Goal: Task Accomplishment & Management: Manage account settings

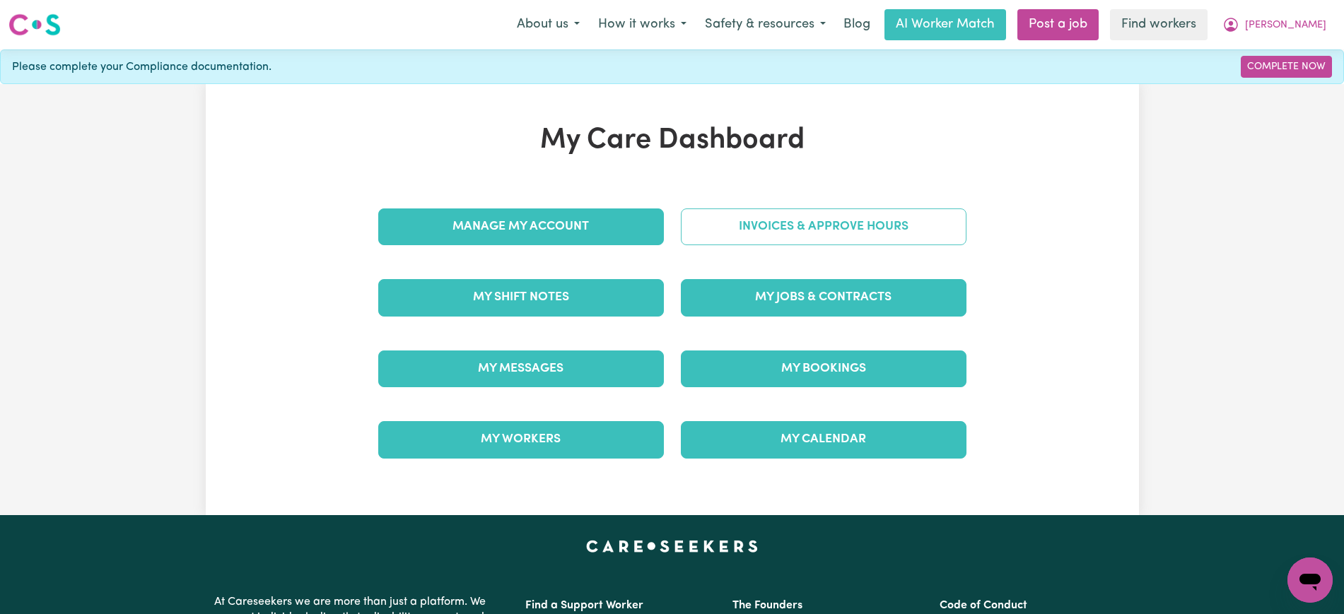
click at [923, 221] on link "Invoices & Approve Hours" at bounding box center [824, 227] width 286 height 37
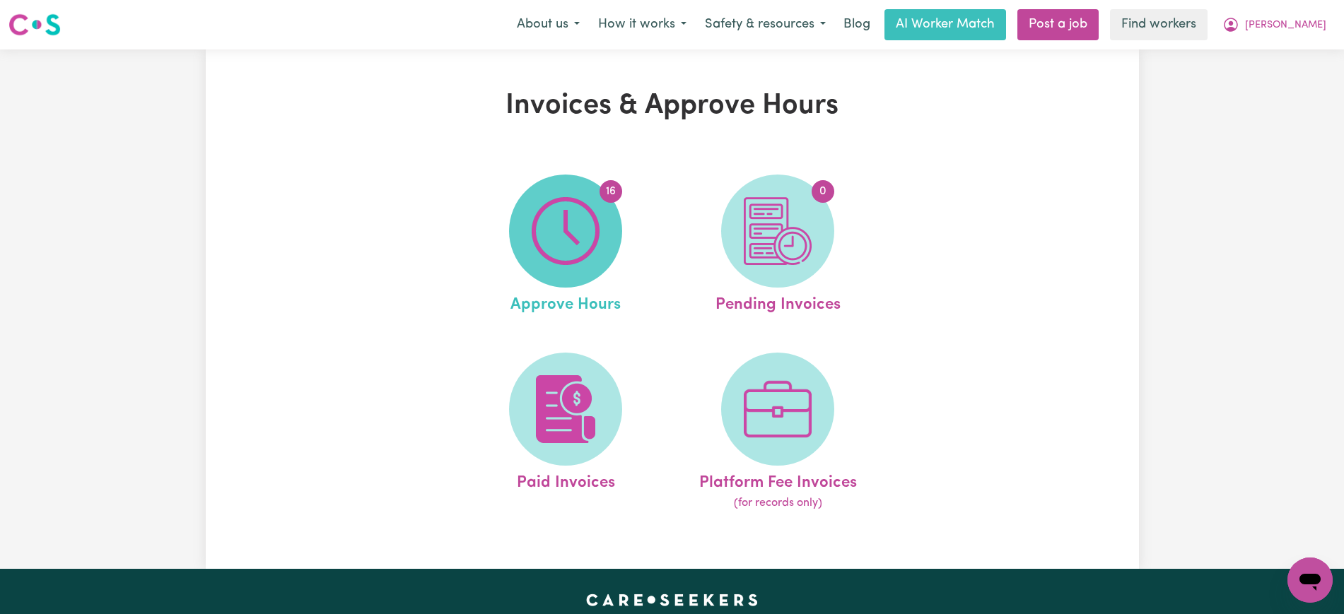
click at [574, 243] on img at bounding box center [566, 231] width 68 height 68
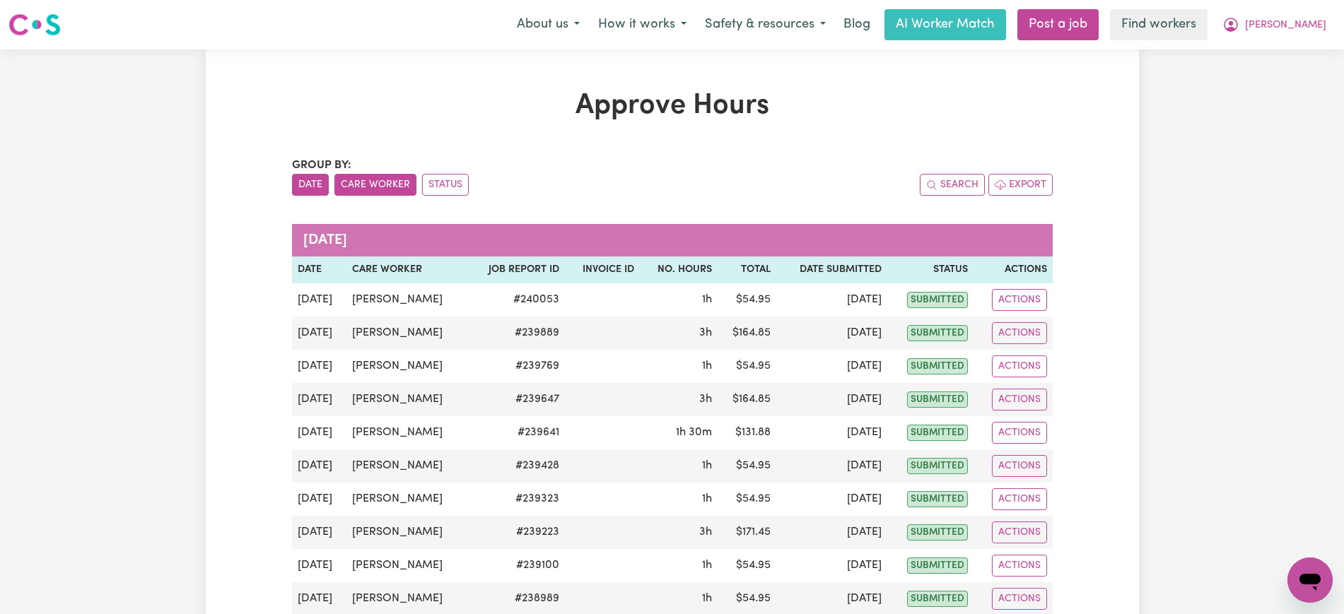
click at [368, 177] on button "Care Worker" at bounding box center [375, 185] width 82 height 22
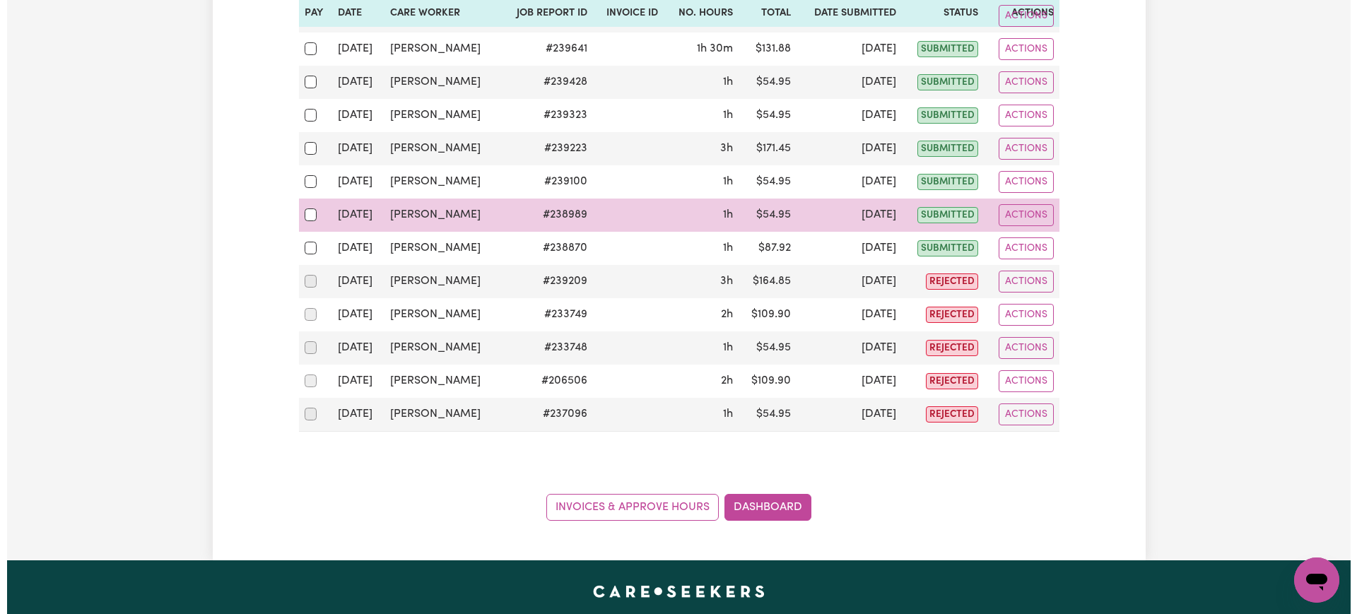
scroll to position [353, 0]
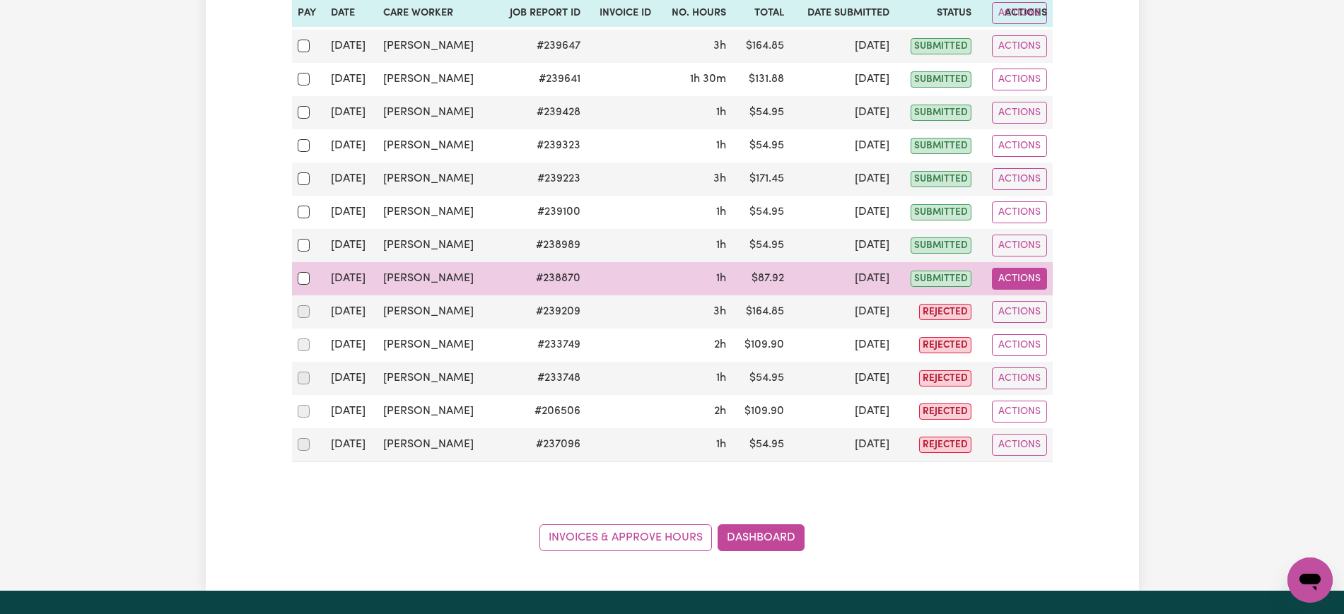
drag, startPoint x: 1029, startPoint y: 274, endPoint x: 1034, endPoint y: 281, distance: 8.9
click at [1031, 279] on button "Actions" at bounding box center [1019, 279] width 55 height 22
click at [1038, 300] on link "View Job Report" at bounding box center [1054, 312] width 121 height 28
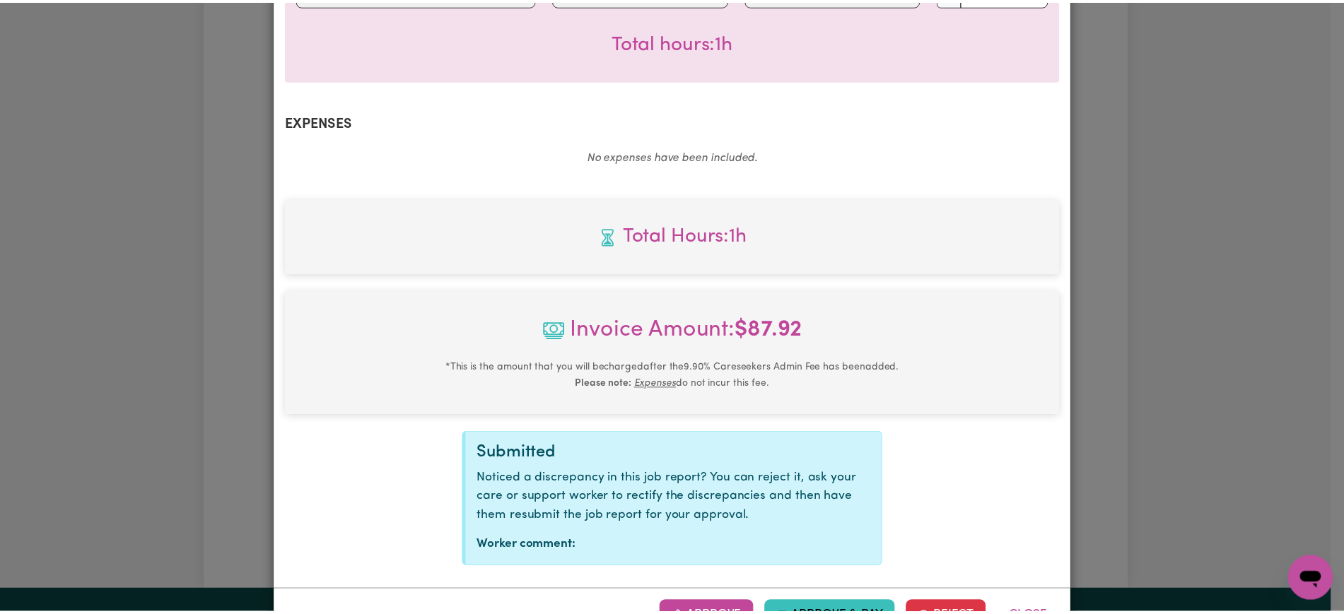
scroll to position [476, 0]
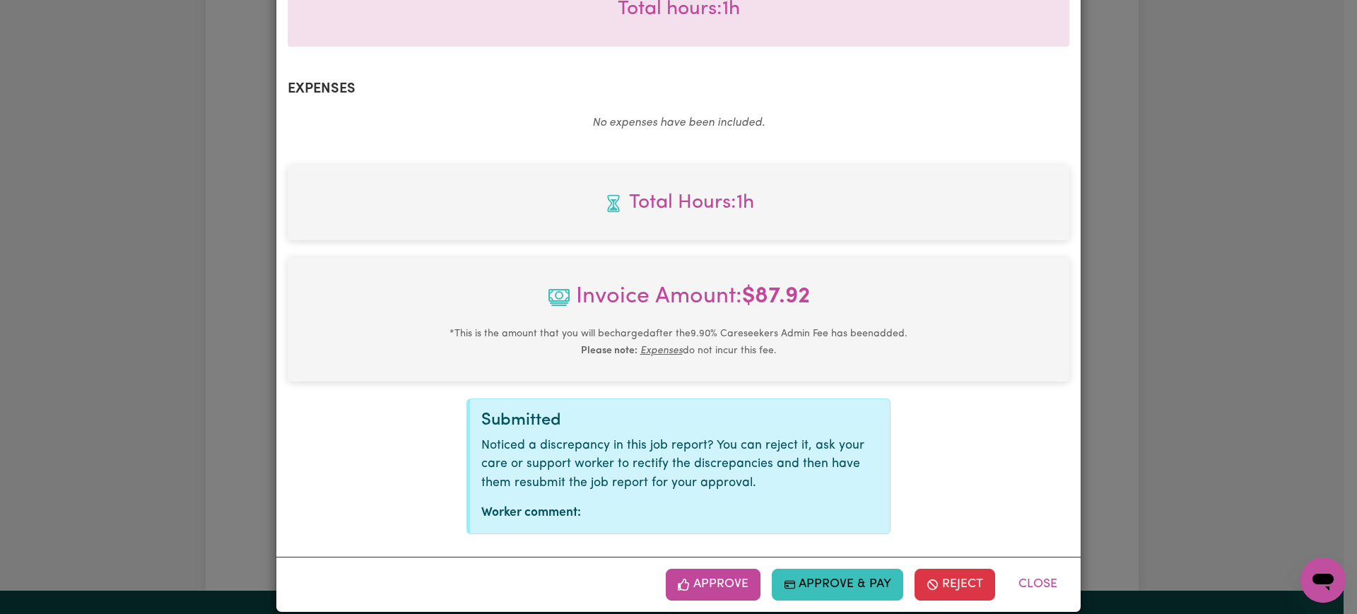
click at [728, 569] on button "Approve" at bounding box center [713, 584] width 95 height 31
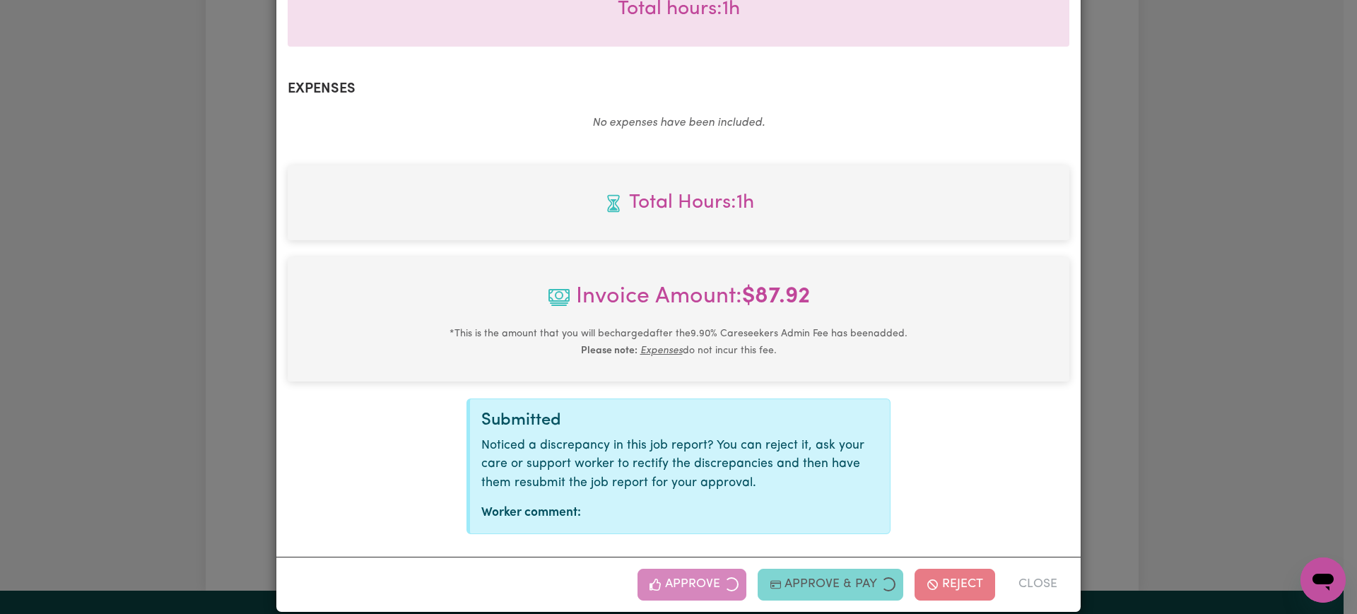
click at [1128, 138] on div "Job Report # 238870 - [PERSON_NAME] Summary Job report # 238870 Client name: [P…" at bounding box center [678, 307] width 1357 height 614
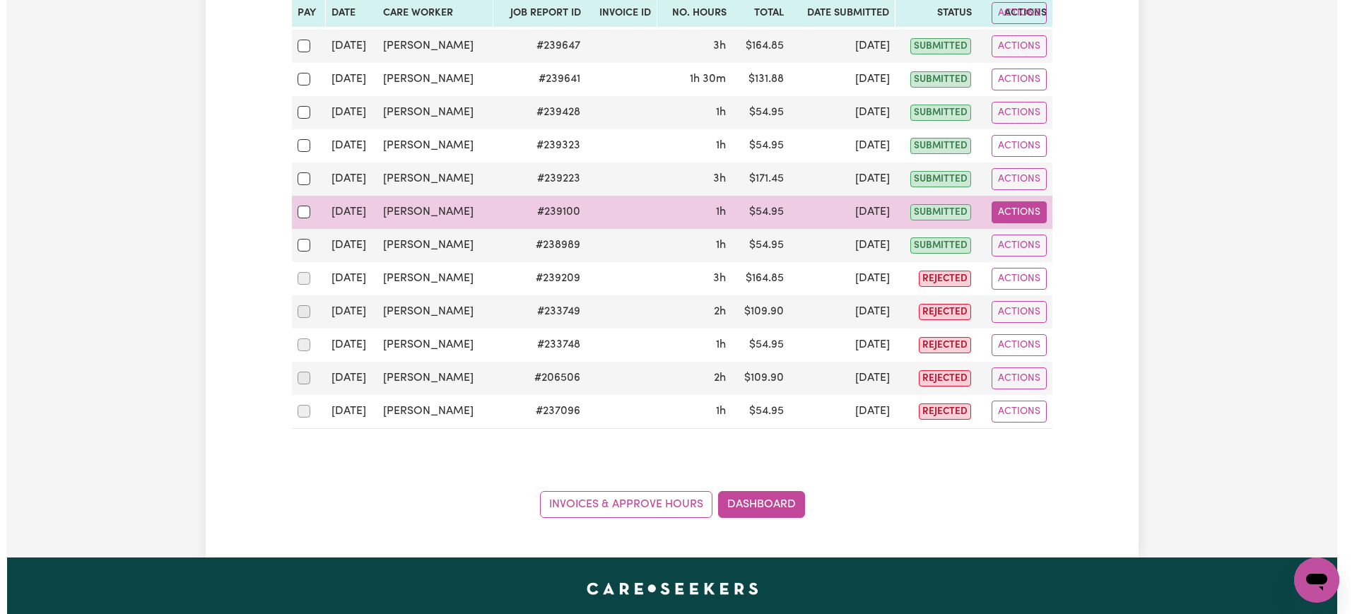
scroll to position [0, 0]
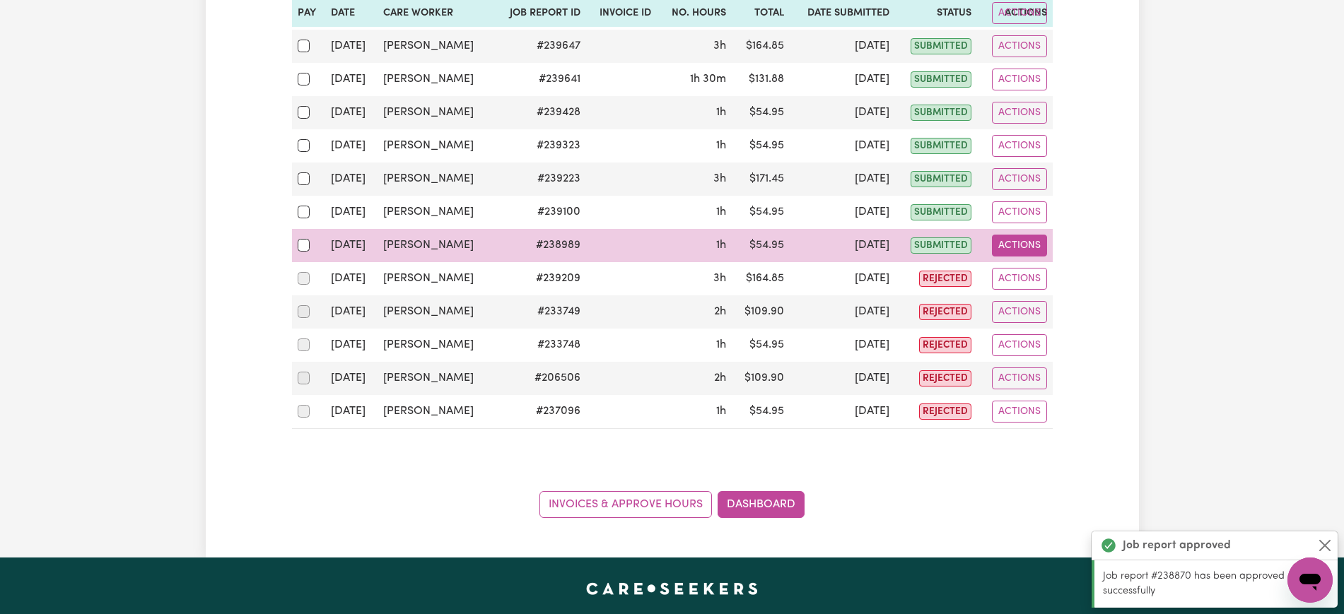
click at [1000, 242] on button "Actions" at bounding box center [1019, 246] width 55 height 22
click at [1038, 273] on link "View Job Report" at bounding box center [1054, 278] width 121 height 28
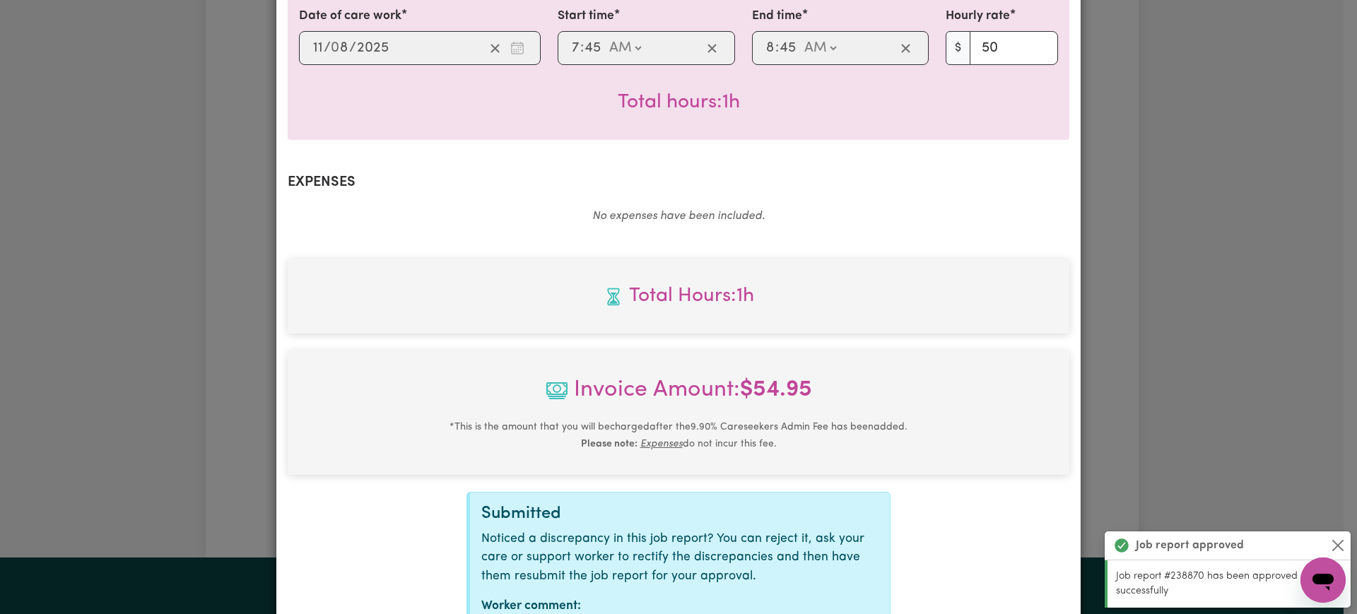
scroll to position [442, 0]
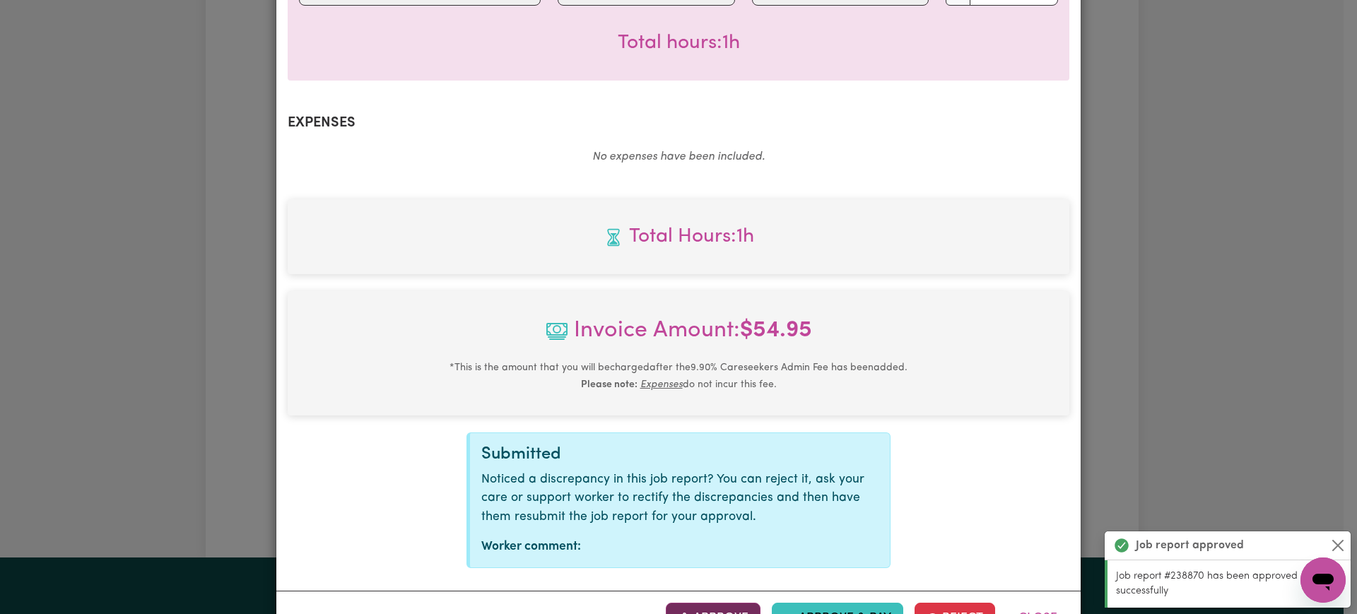
click at [741, 603] on button "Approve" at bounding box center [713, 618] width 95 height 31
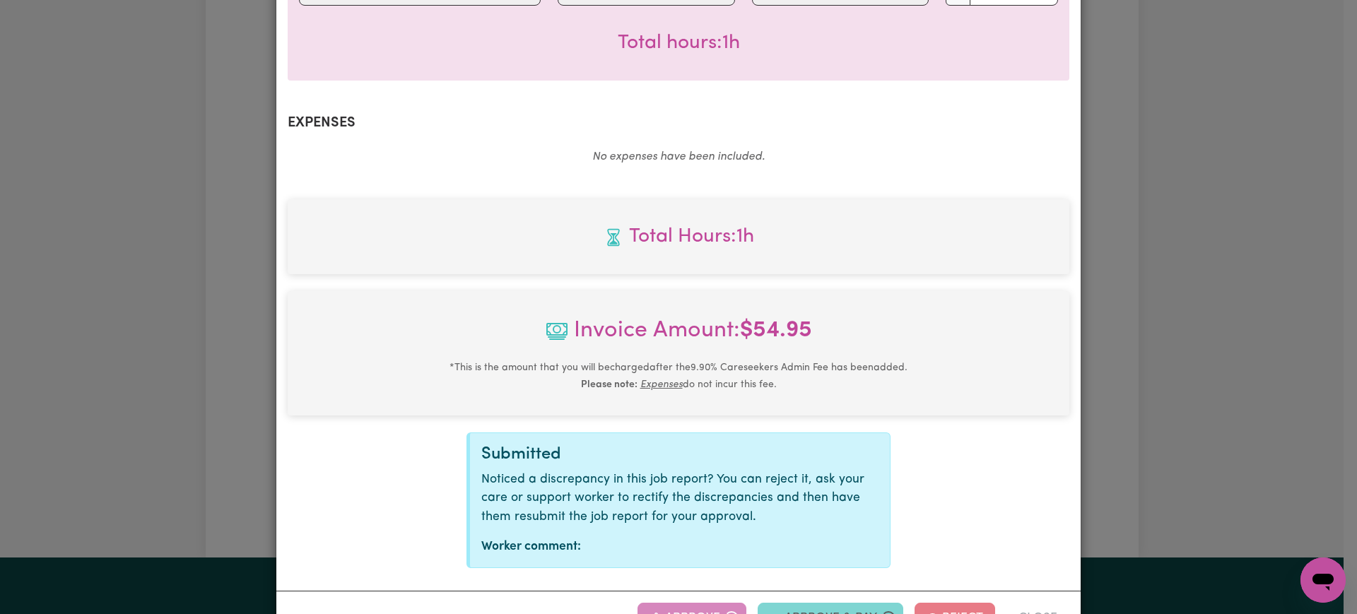
drag, startPoint x: 1255, startPoint y: 227, endPoint x: 1229, endPoint y: 226, distance: 26.2
click at [1252, 226] on div "Job Report # 238989 - [PERSON_NAME] Summary Job report # 238989 Client name: [P…" at bounding box center [678, 307] width 1357 height 614
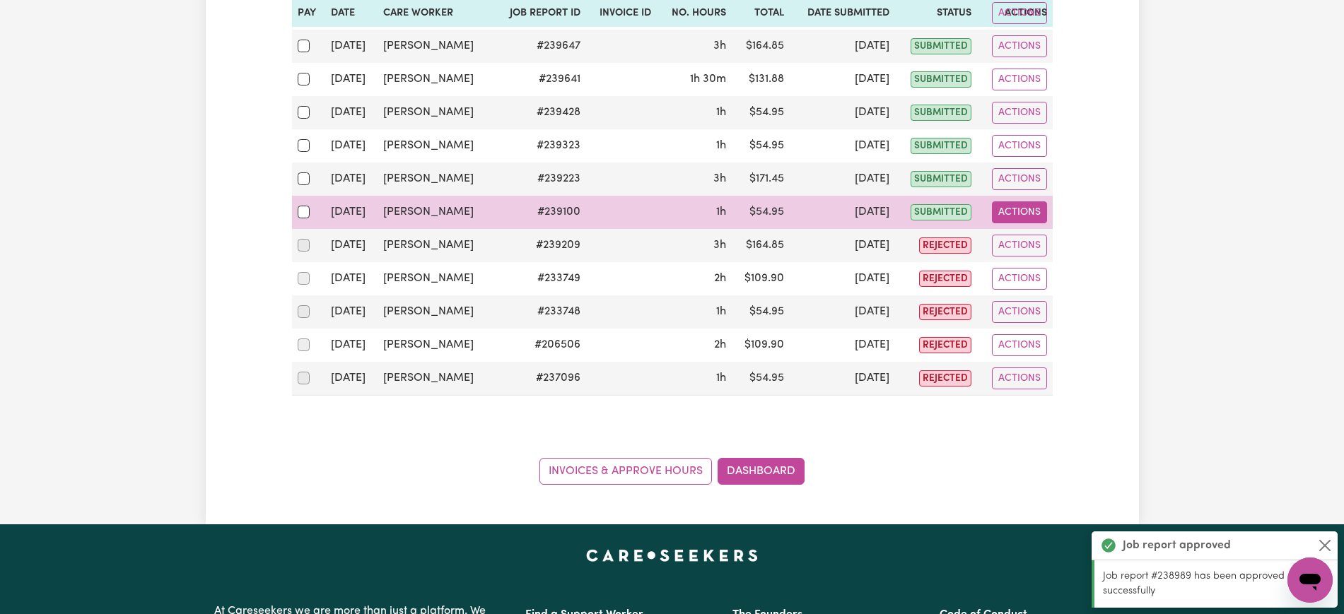
click at [1003, 214] on button "Actions" at bounding box center [1019, 212] width 55 height 22
click at [1035, 251] on link "View Job Report" at bounding box center [1054, 245] width 121 height 28
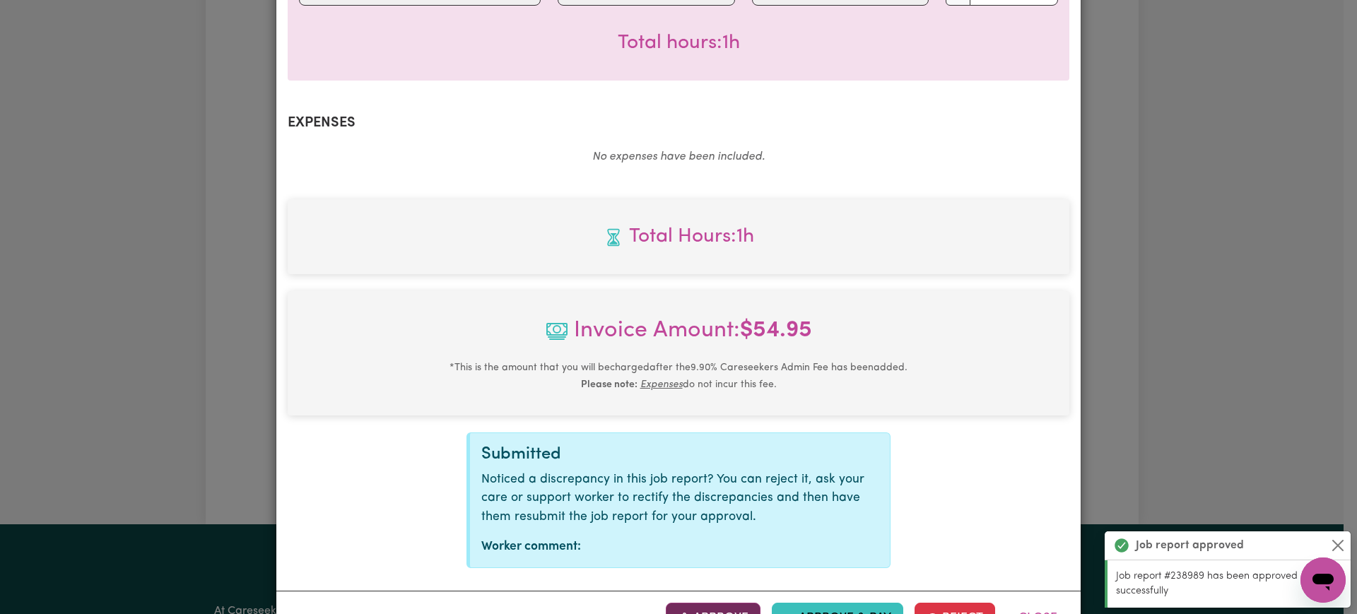
click at [710, 603] on button "Approve" at bounding box center [713, 618] width 95 height 31
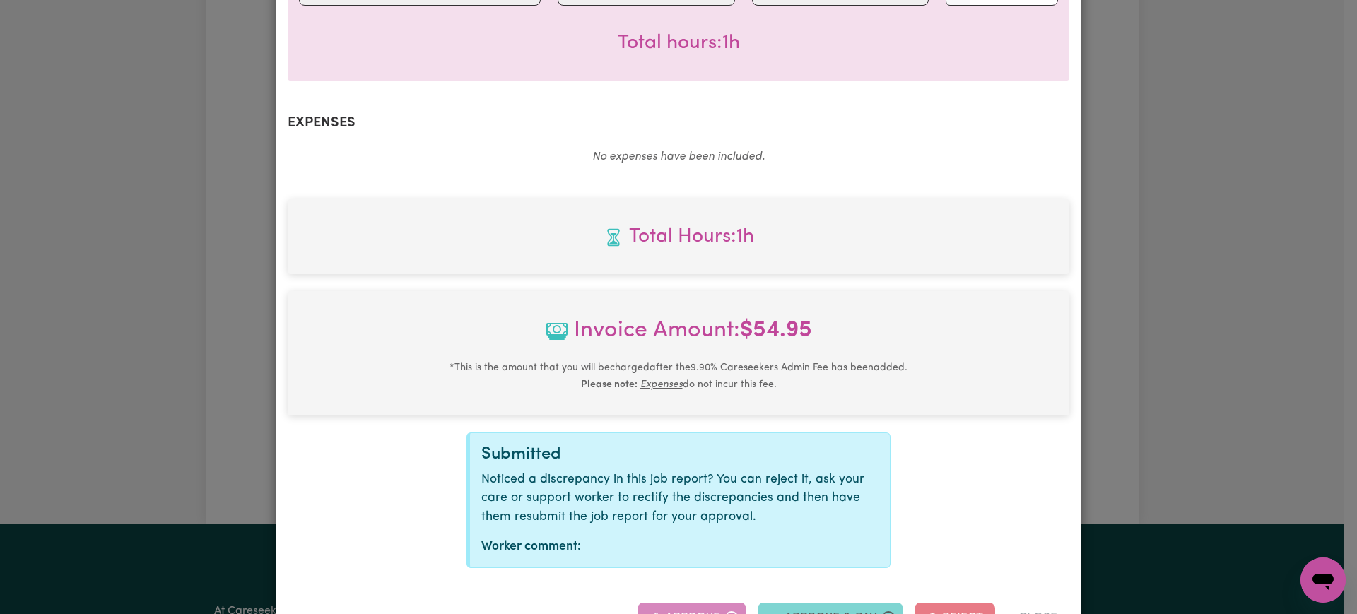
click at [1258, 206] on div "Job Report # 239100 - [PERSON_NAME] Summary Job report # 239100 Client name: [P…" at bounding box center [678, 307] width 1357 height 614
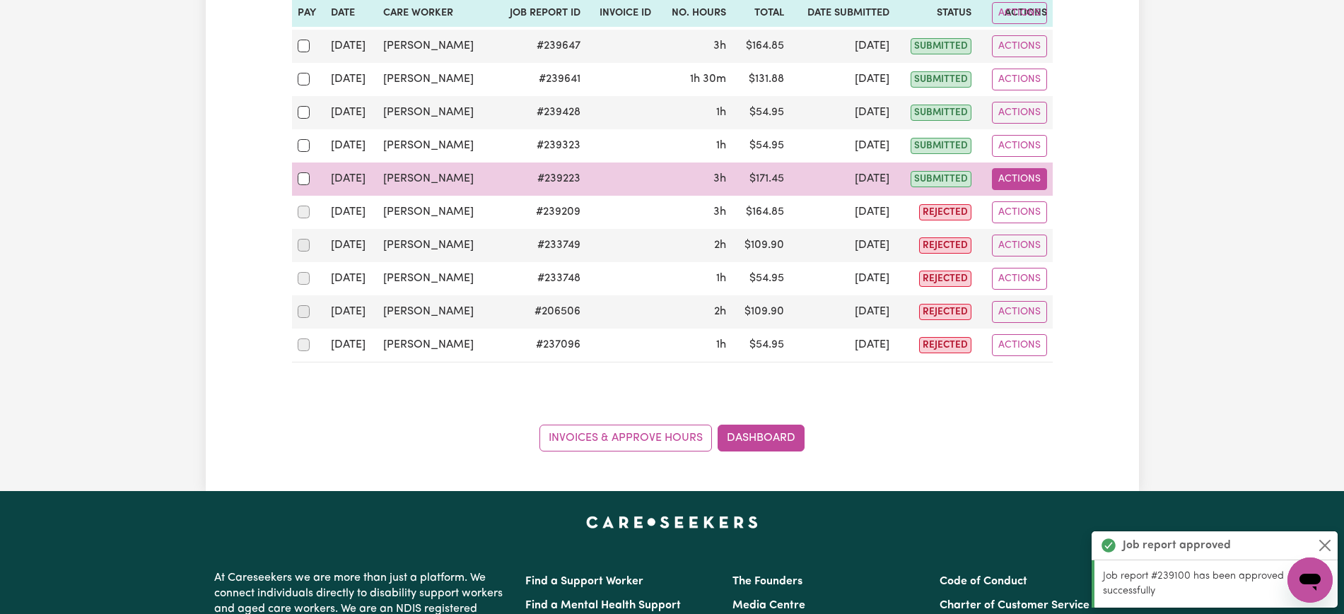
click at [1022, 185] on button "Actions" at bounding box center [1019, 179] width 55 height 22
click at [1031, 221] on link "View Job Report" at bounding box center [1054, 212] width 121 height 28
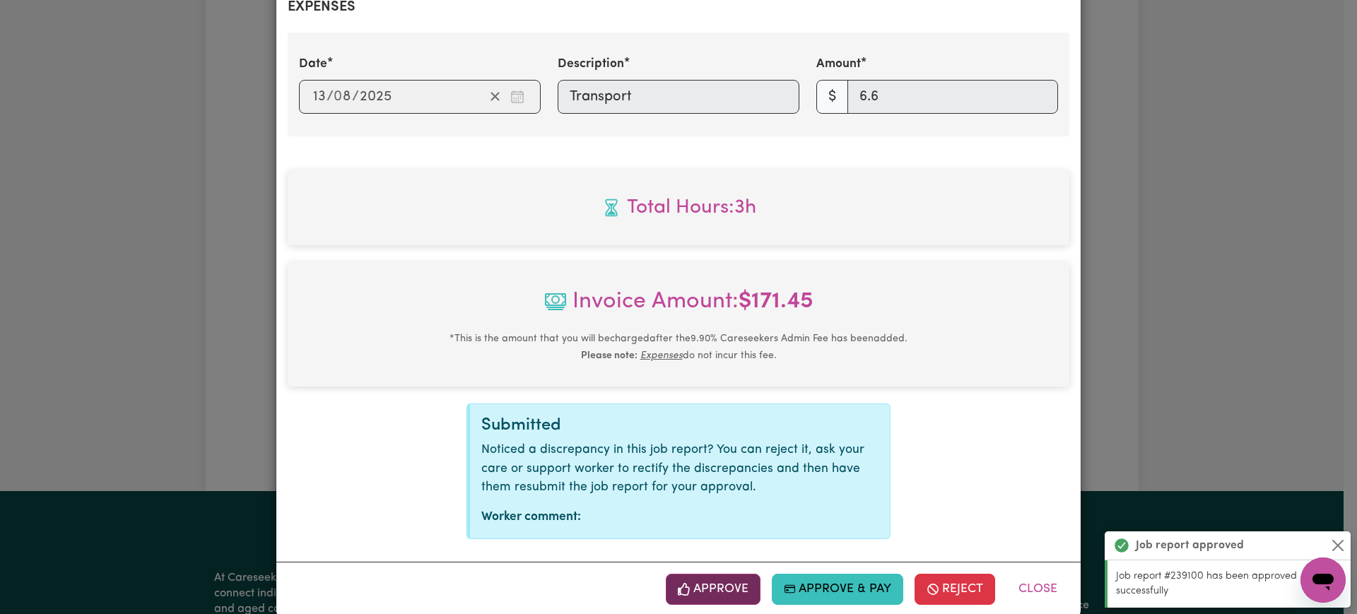
scroll to position [563, 0]
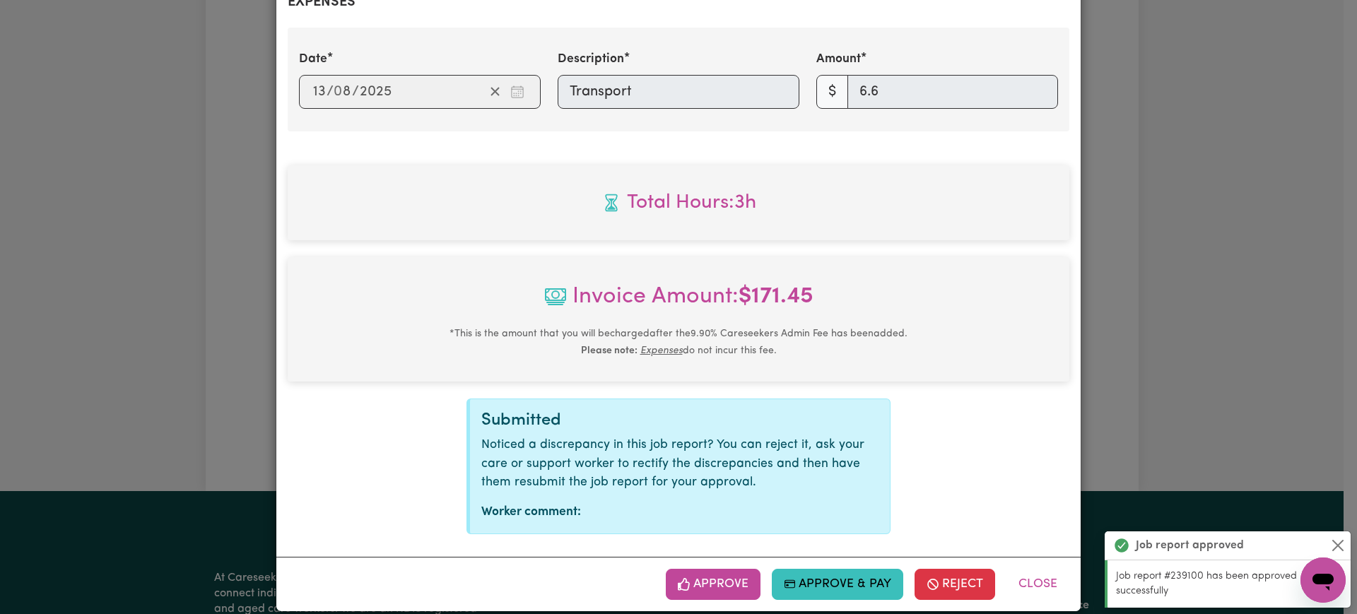
click at [703, 569] on button "Approve" at bounding box center [713, 584] width 95 height 31
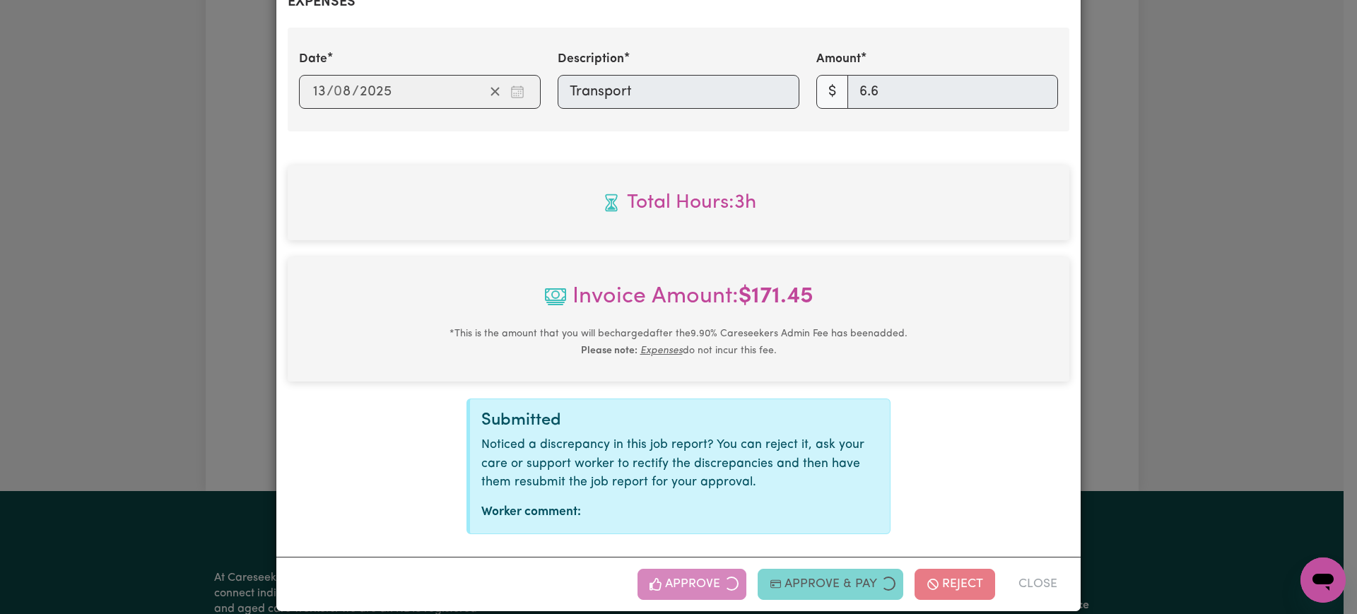
click at [1192, 270] on div "Job Report # 239223 - [PERSON_NAME] Summary Job report # 239223 Client name: [P…" at bounding box center [678, 307] width 1357 height 614
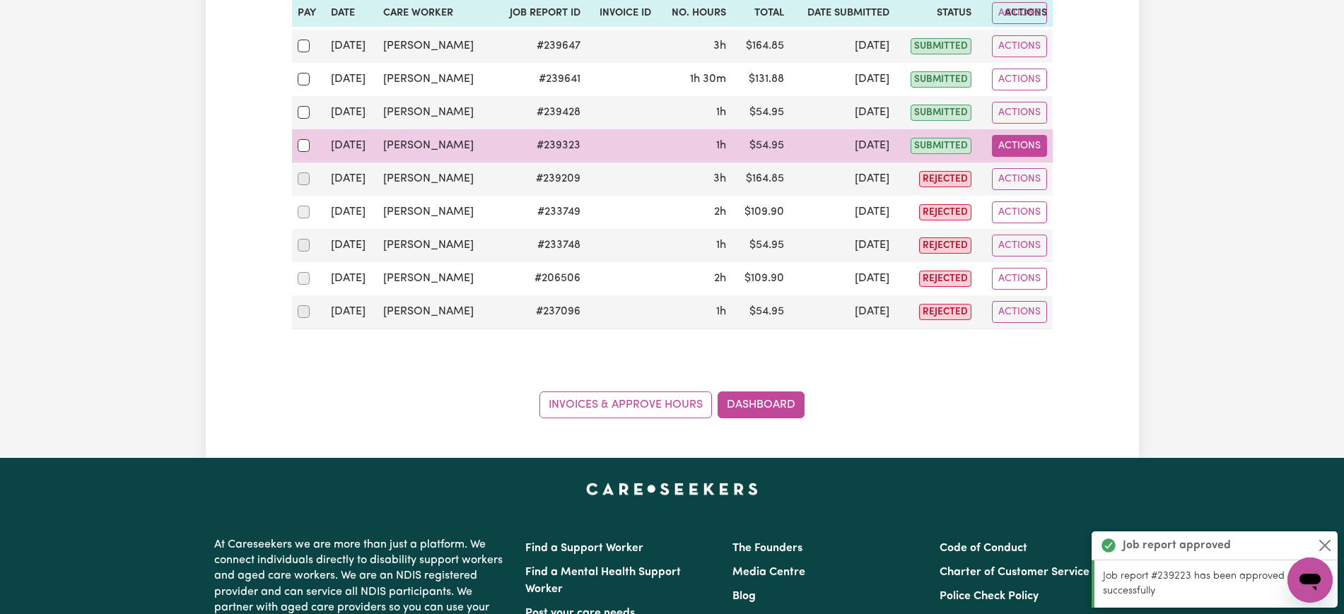
click at [1007, 150] on button "Actions" at bounding box center [1019, 146] width 55 height 22
click at [1030, 188] on link "View Job Report" at bounding box center [1054, 179] width 121 height 28
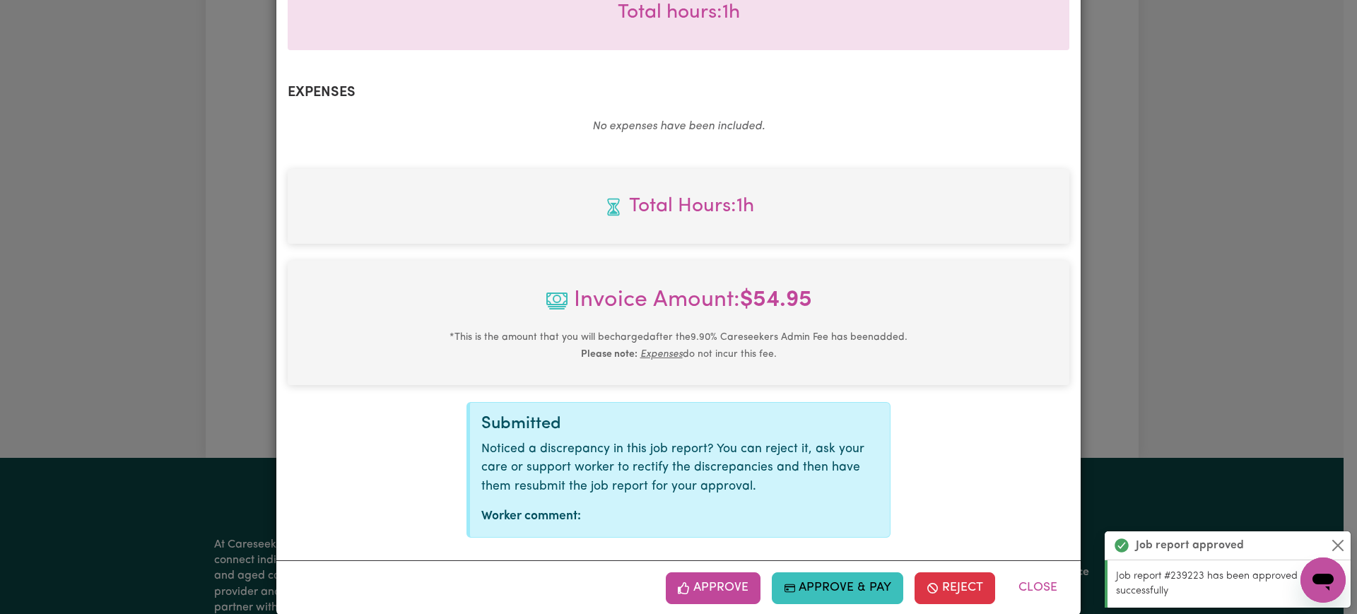
scroll to position [476, 0]
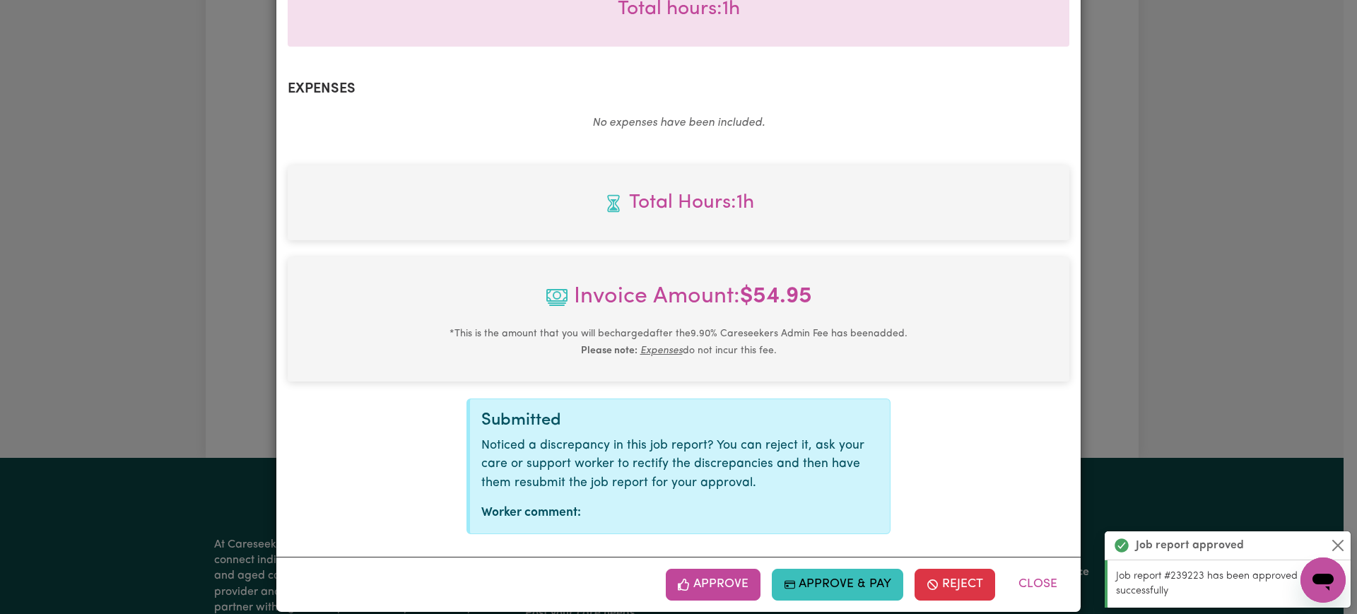
drag, startPoint x: 717, startPoint y: 570, endPoint x: 739, endPoint y: 542, distance: 36.2
click at [717, 569] on button "Approve" at bounding box center [713, 584] width 95 height 31
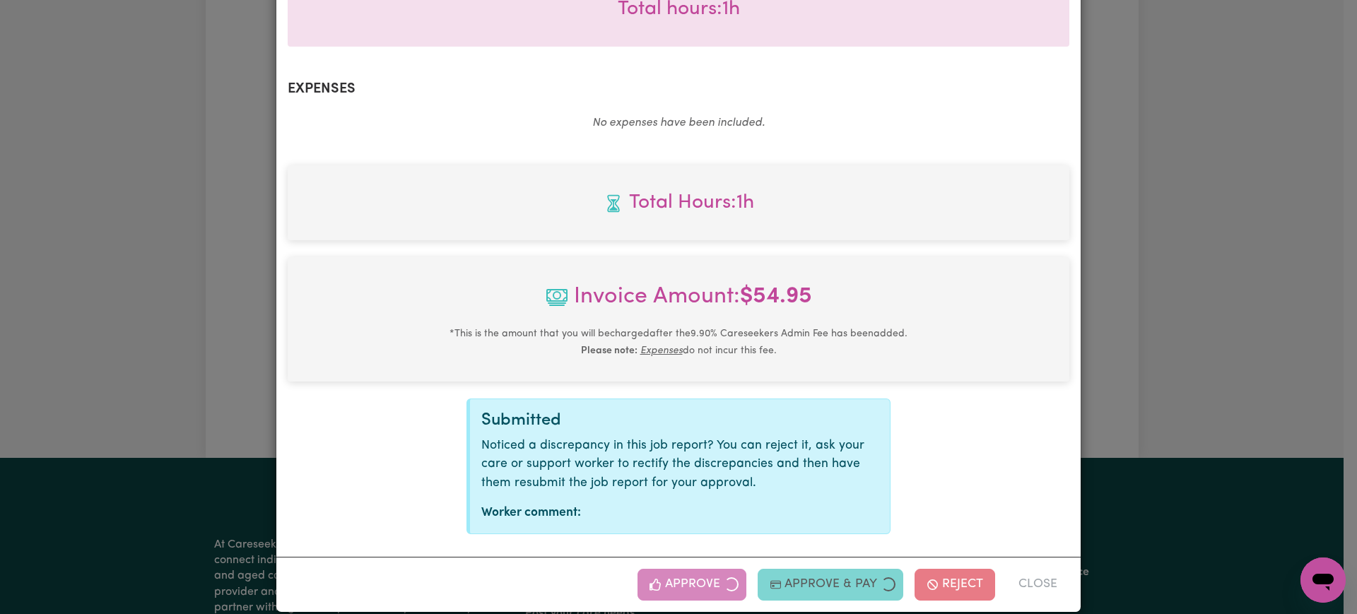
click at [1198, 274] on div "Job Report # 239323 - [PERSON_NAME] Summary Job report # 239323 Client name: [P…" at bounding box center [678, 307] width 1357 height 614
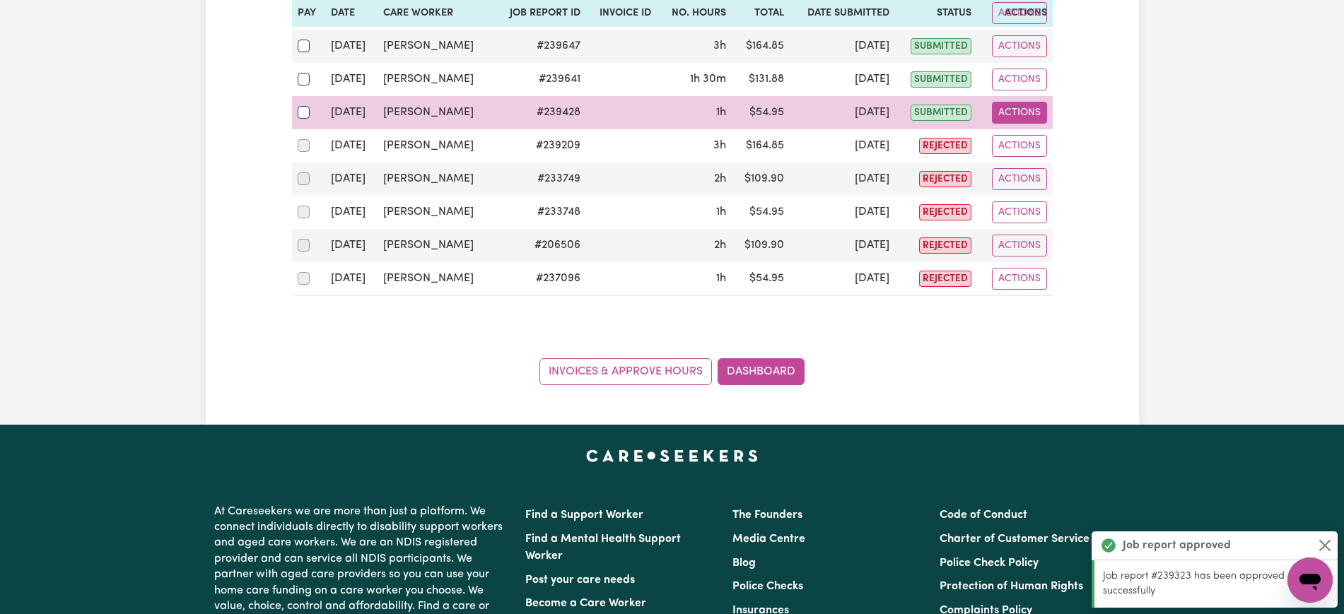
click at [1007, 119] on button "Actions" at bounding box center [1019, 113] width 55 height 22
click at [1011, 140] on span "View job report 239428" at bounding box center [1010, 145] width 11 height 17
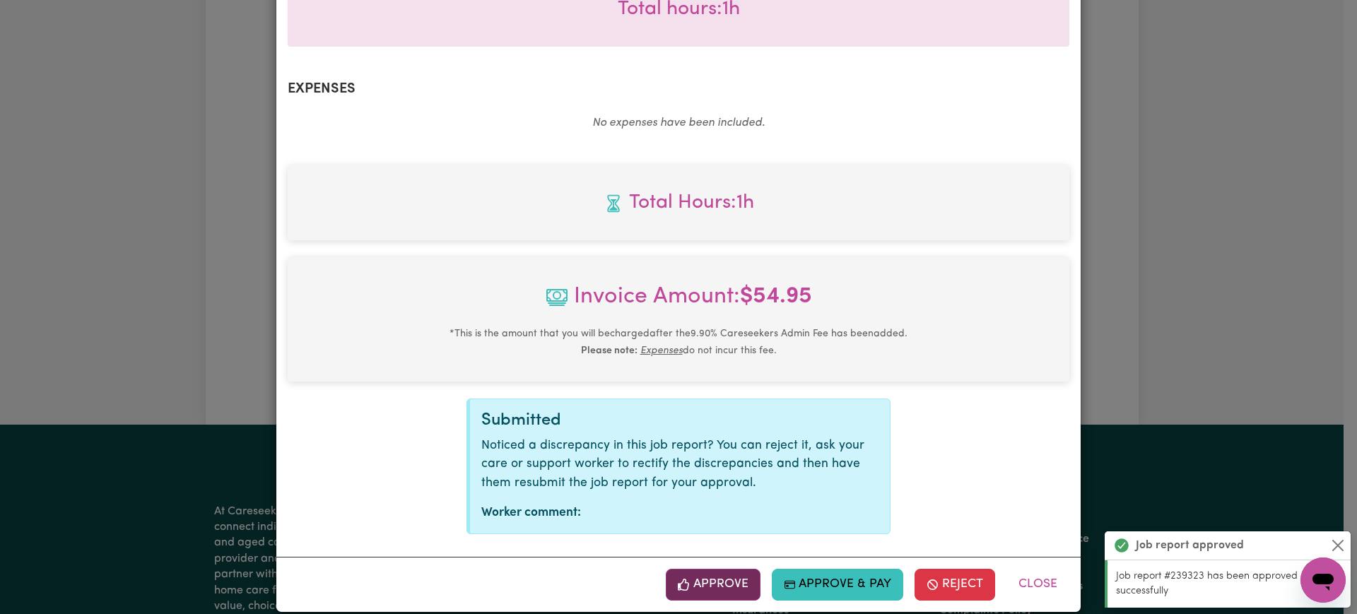
click at [732, 569] on button "Approve" at bounding box center [713, 584] width 95 height 31
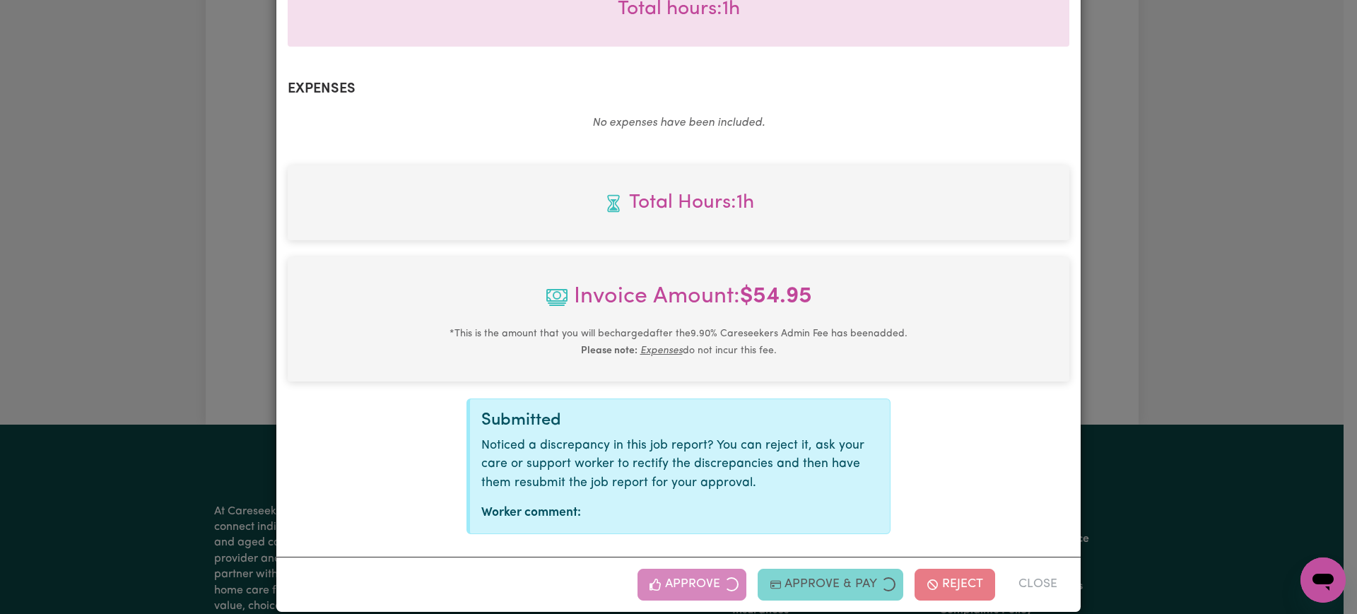
drag, startPoint x: 1178, startPoint y: 258, endPoint x: 1128, endPoint y: 276, distance: 53.9
click at [1181, 258] on div "Job Report # 239428 - [PERSON_NAME] Summary Job report # 239428 Client name: [P…" at bounding box center [678, 307] width 1357 height 614
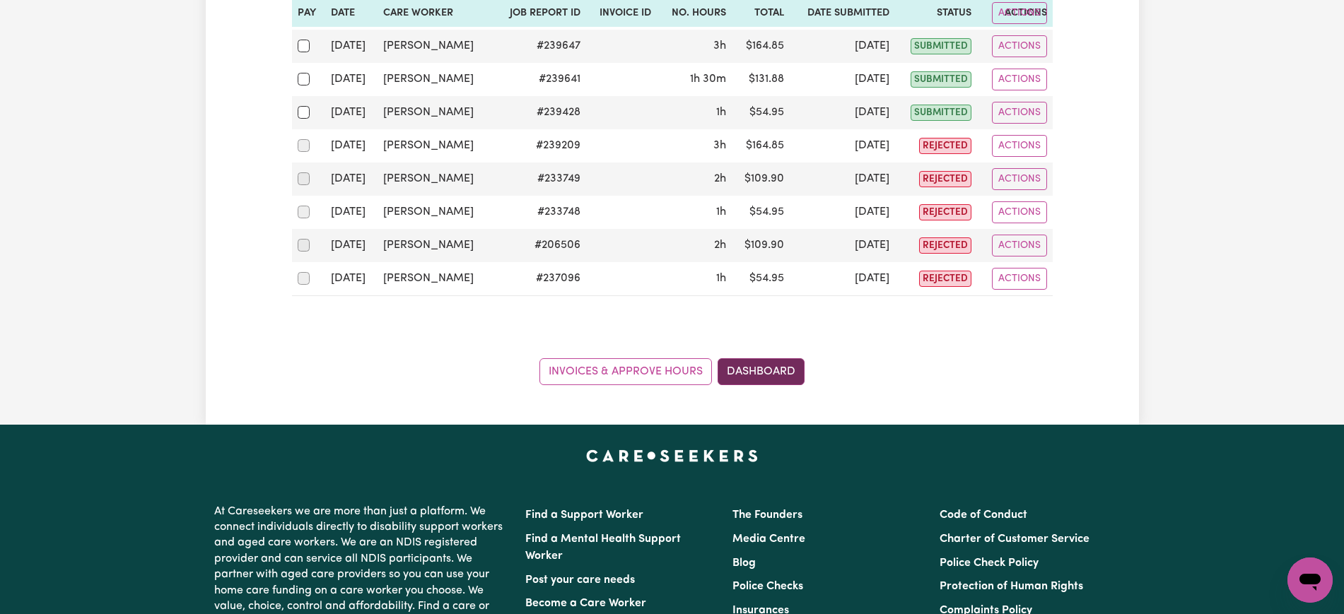
click at [775, 362] on link "Dashboard" at bounding box center [761, 371] width 87 height 27
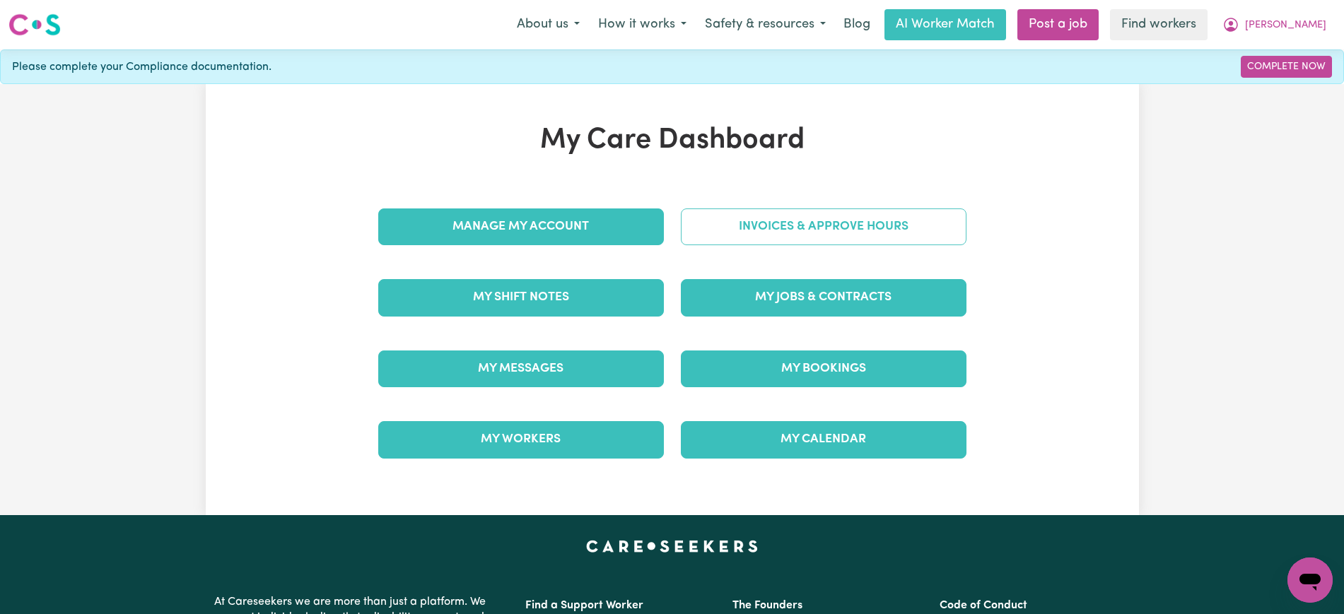
click at [766, 218] on link "Invoices & Approve Hours" at bounding box center [824, 227] width 286 height 37
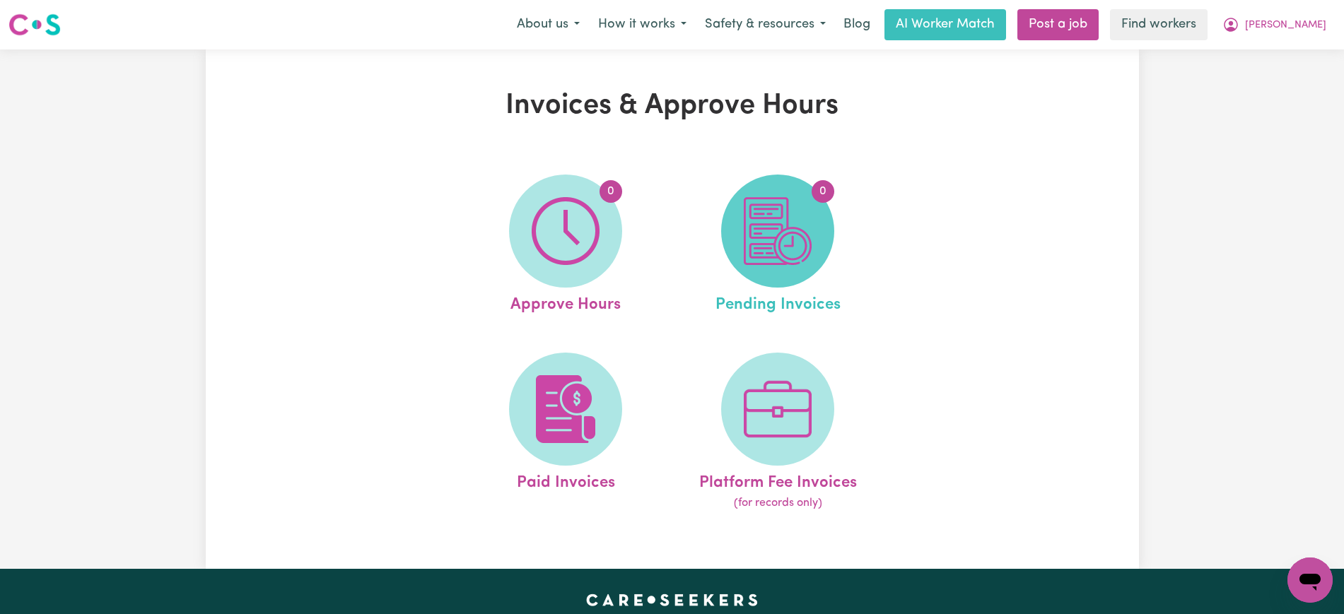
click at [817, 242] on span "0" at bounding box center [777, 231] width 113 height 113
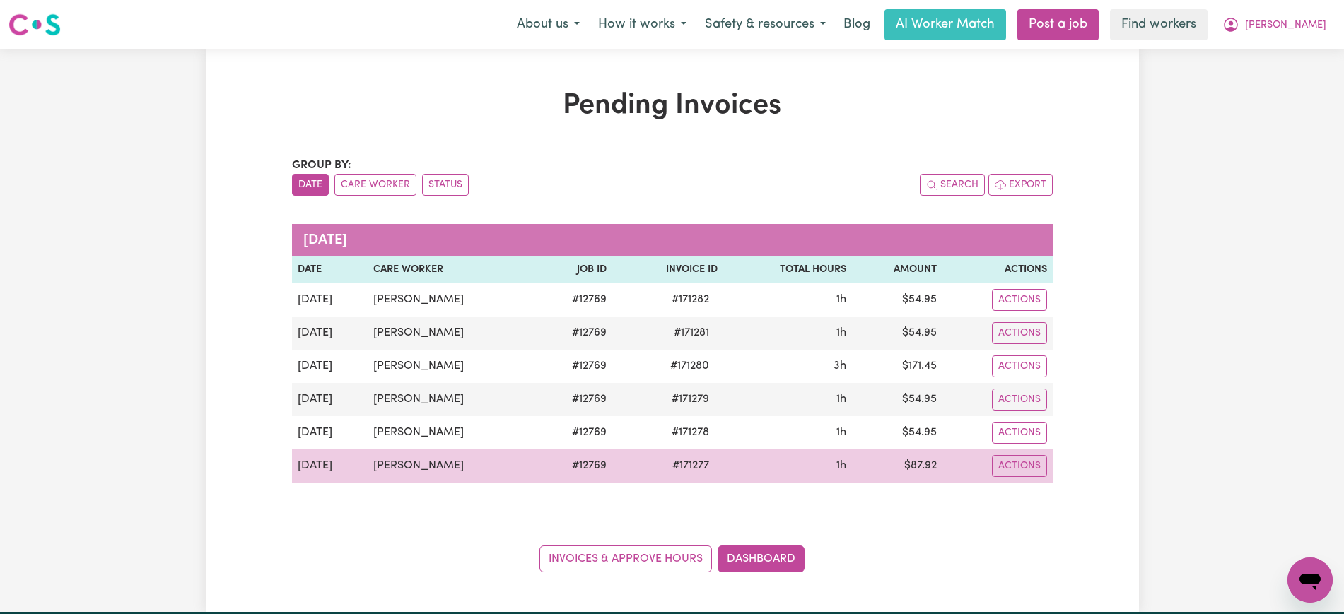
click at [679, 467] on span "# 171277" at bounding box center [691, 465] width 54 height 17
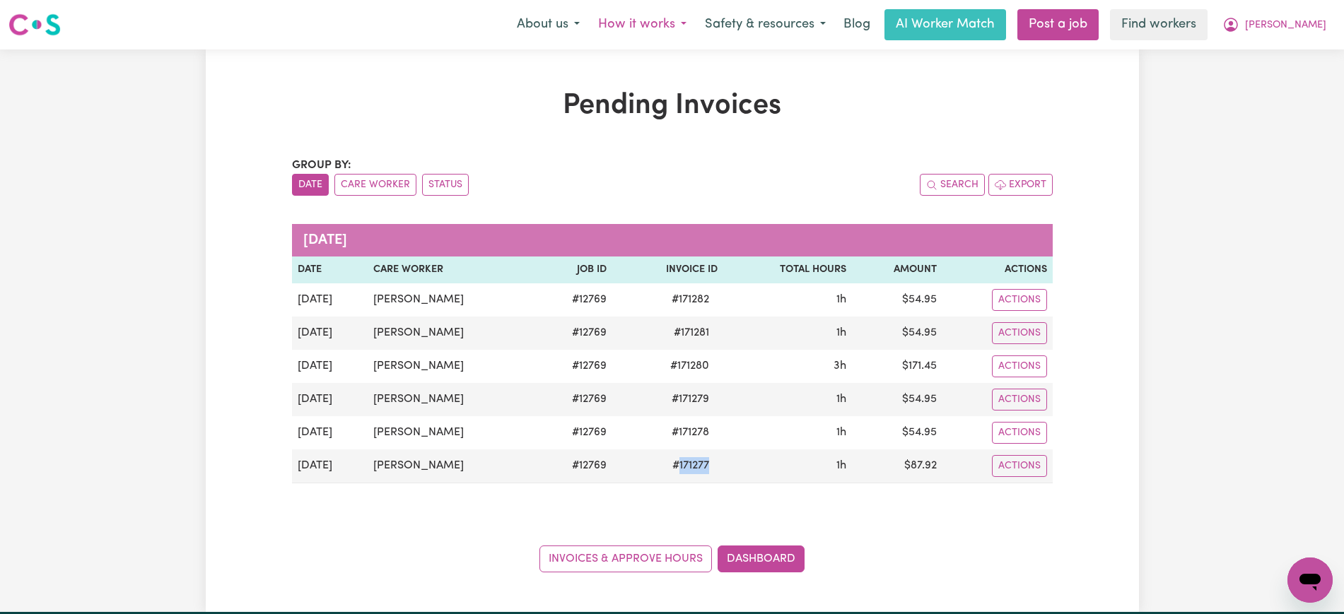
copy span "171277"
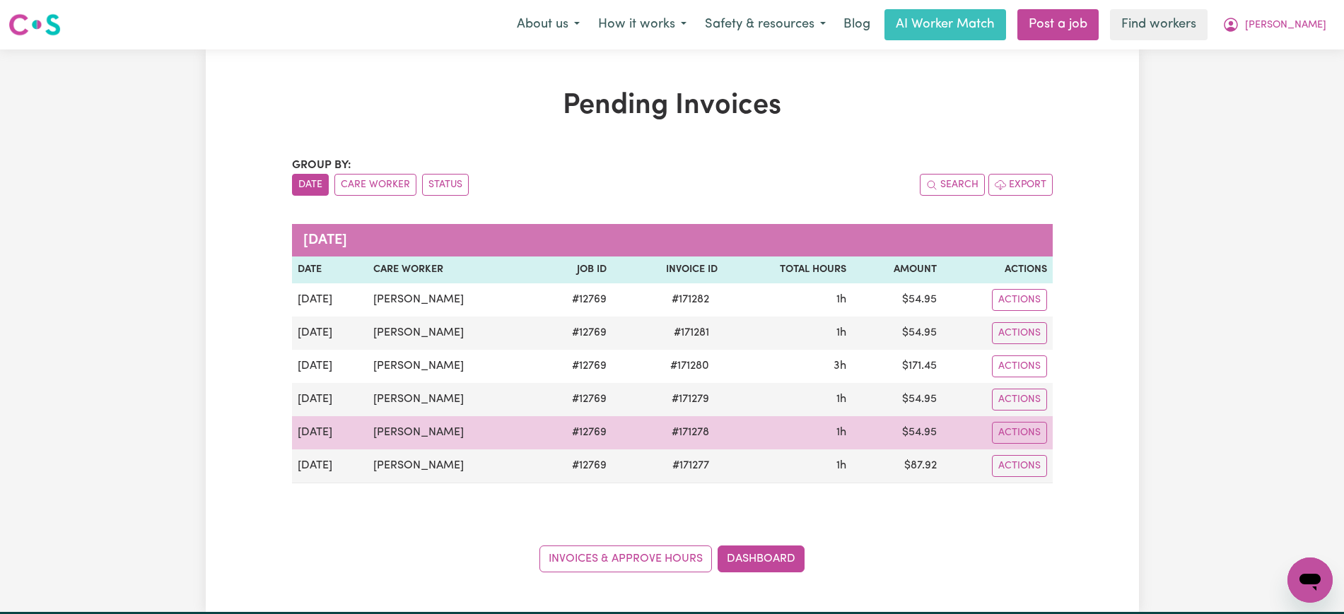
click at [691, 440] on span "# 171278" at bounding box center [690, 432] width 54 height 17
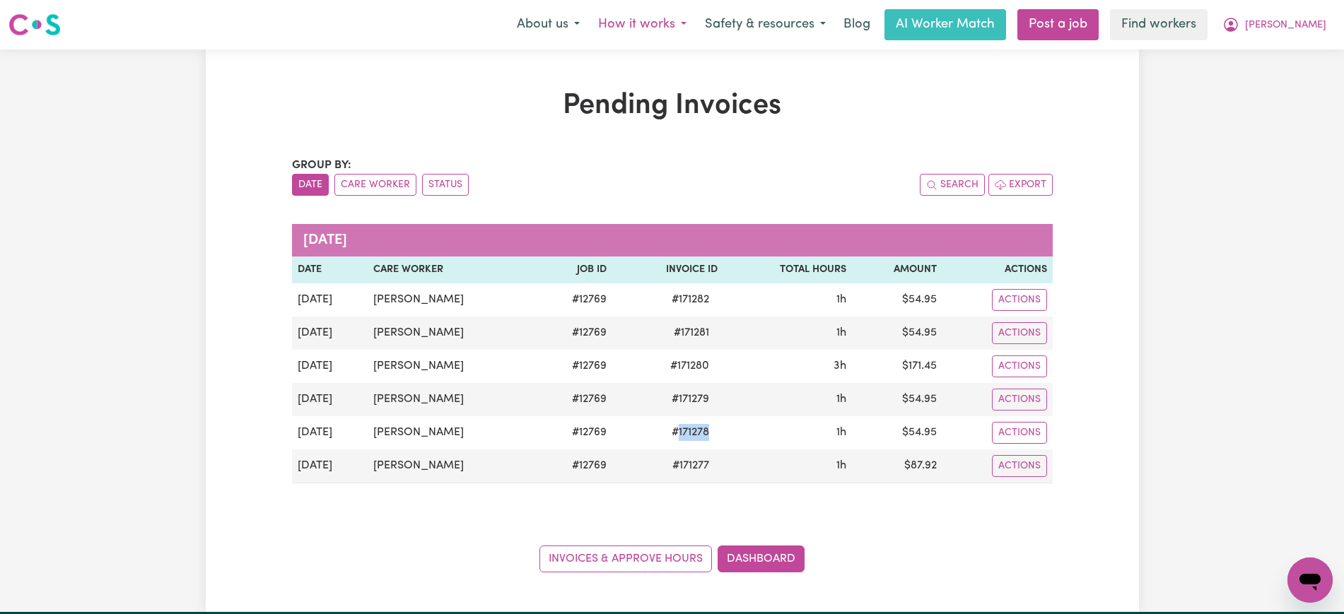
copy span "171278"
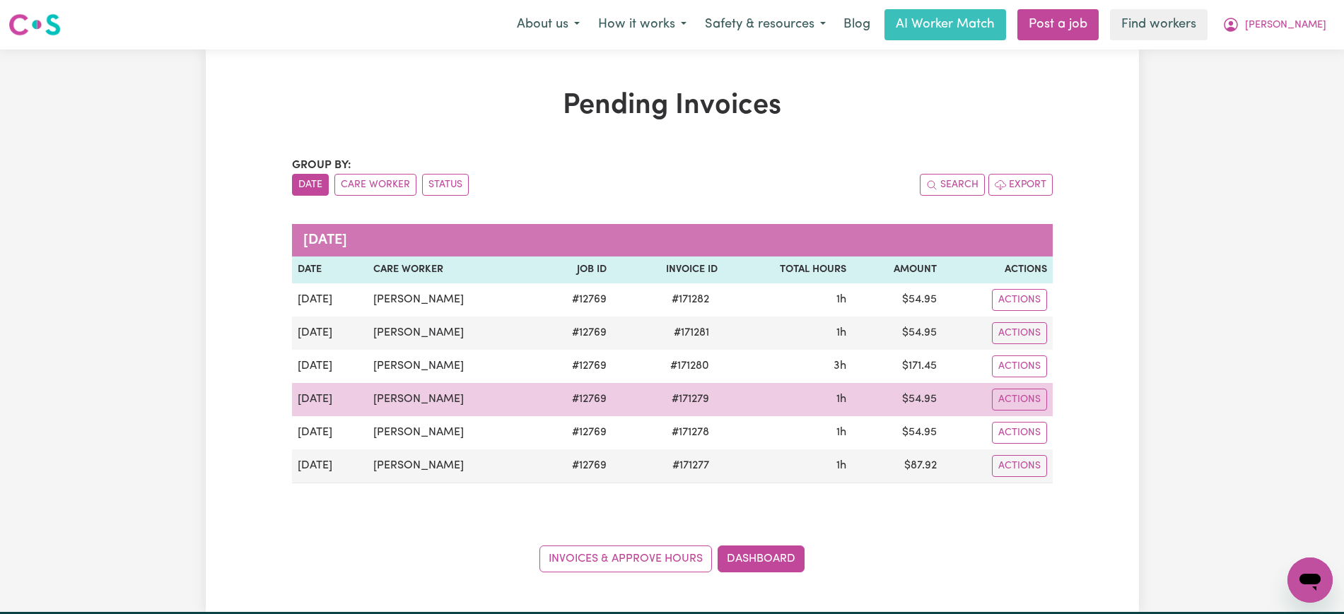
click at [689, 397] on span "# 171279" at bounding box center [690, 399] width 54 height 17
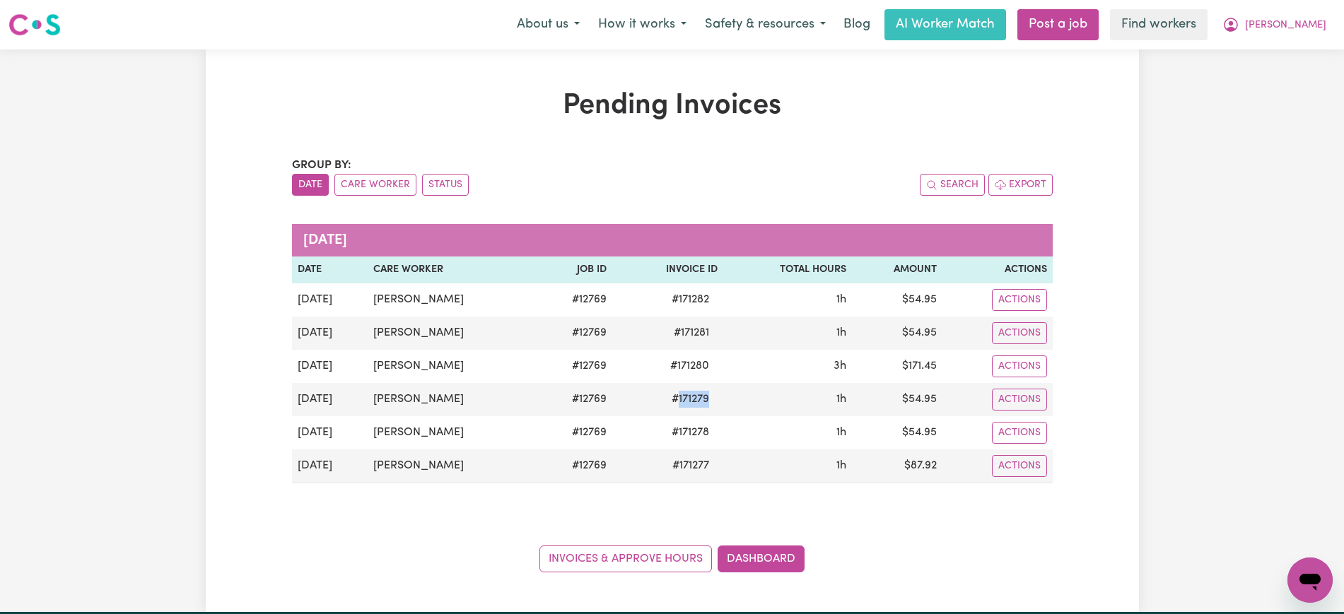
copy span "171279"
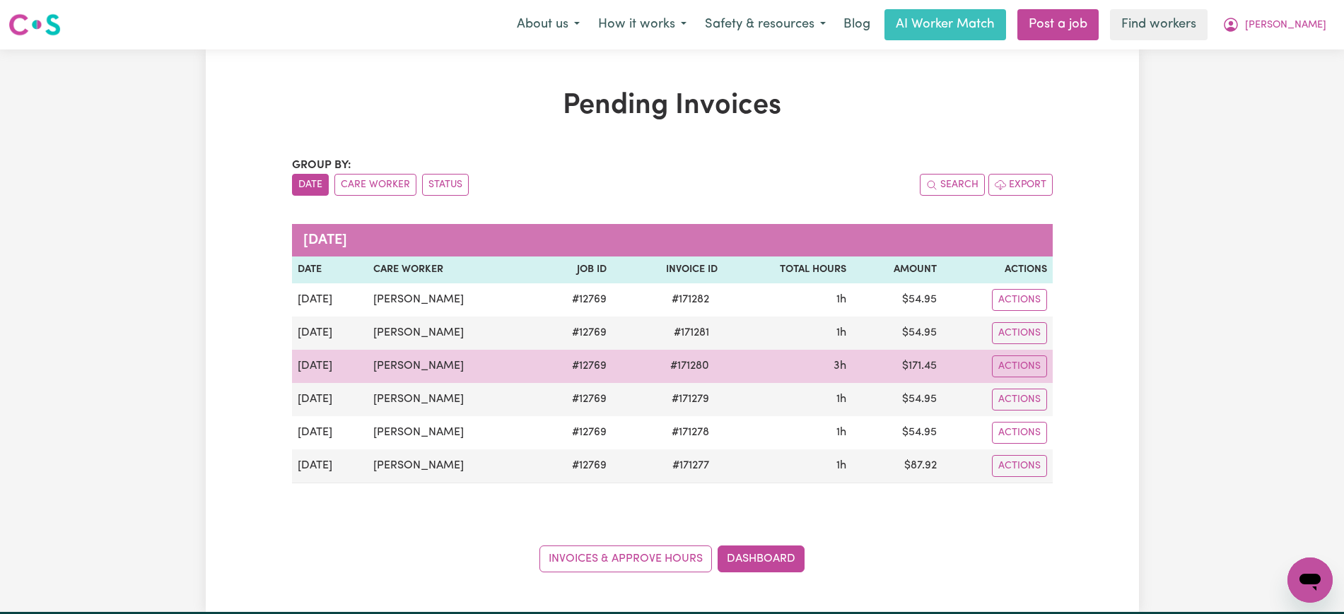
click at [678, 368] on span "# 171280" at bounding box center [690, 366] width 56 height 17
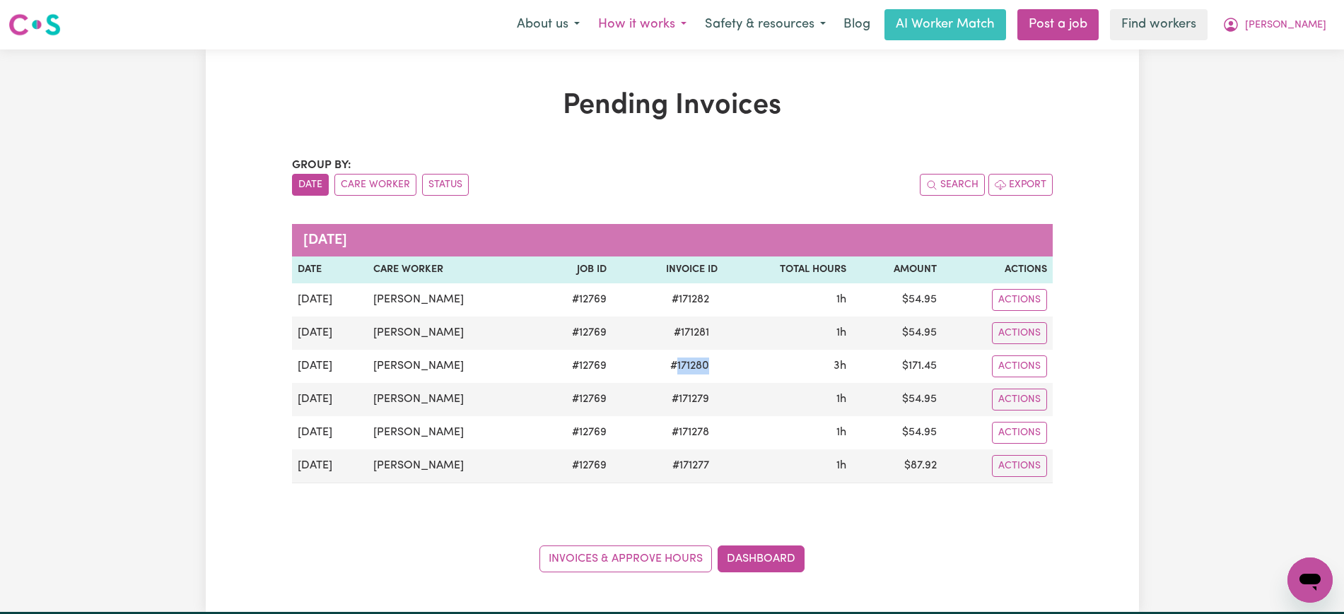
copy span "171280"
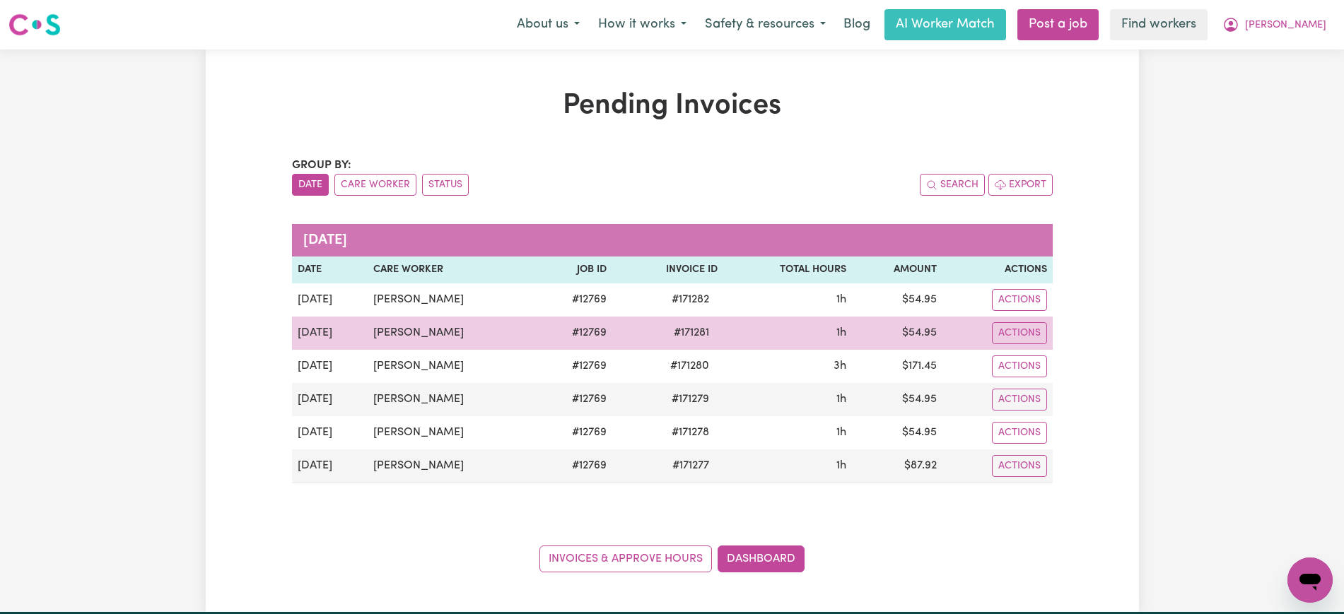
click at [680, 337] on span "# 171281" at bounding box center [691, 332] width 52 height 17
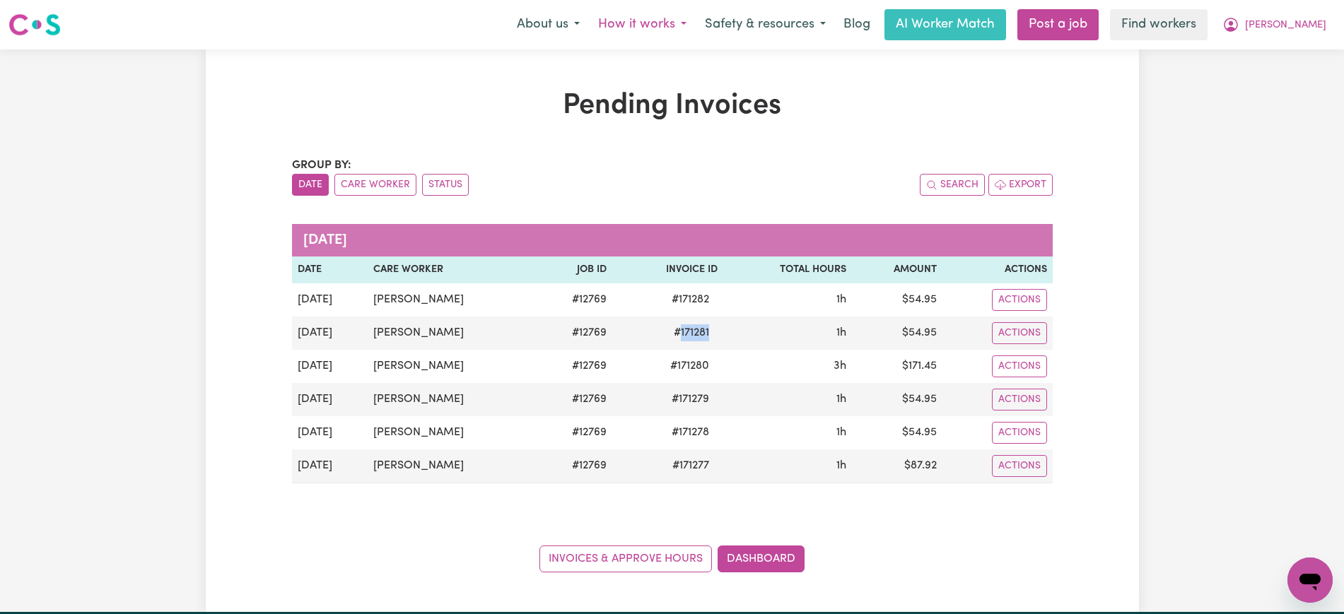
copy span "171281"
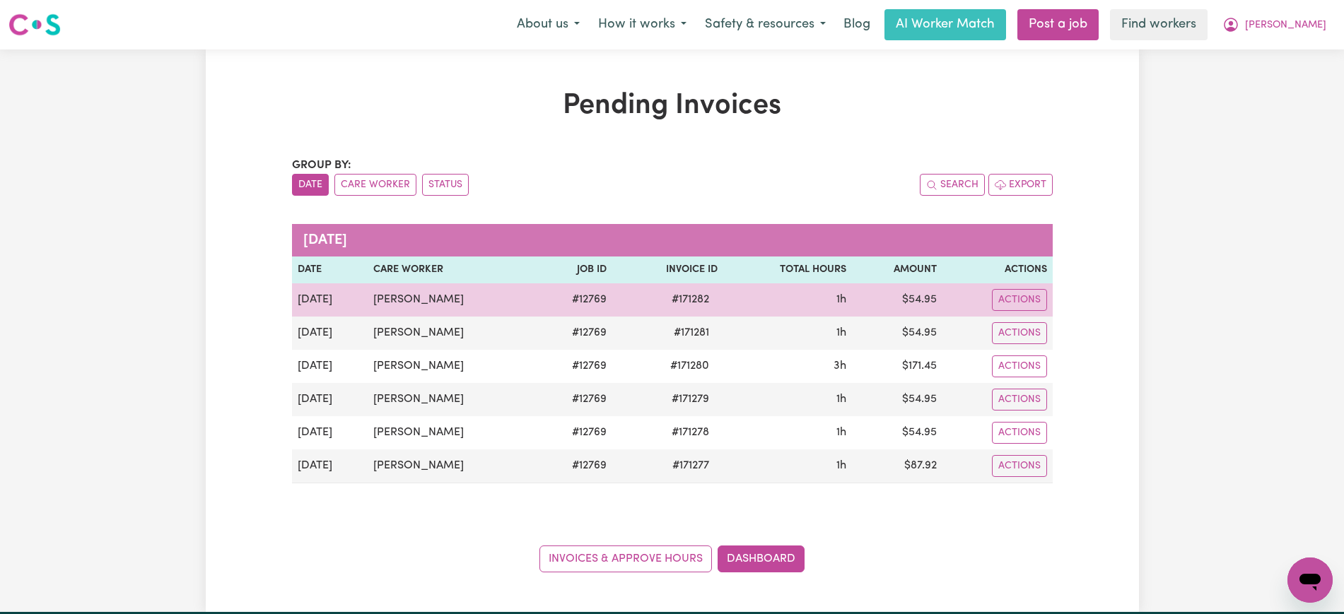
click at [678, 301] on span "# 171282" at bounding box center [690, 299] width 54 height 17
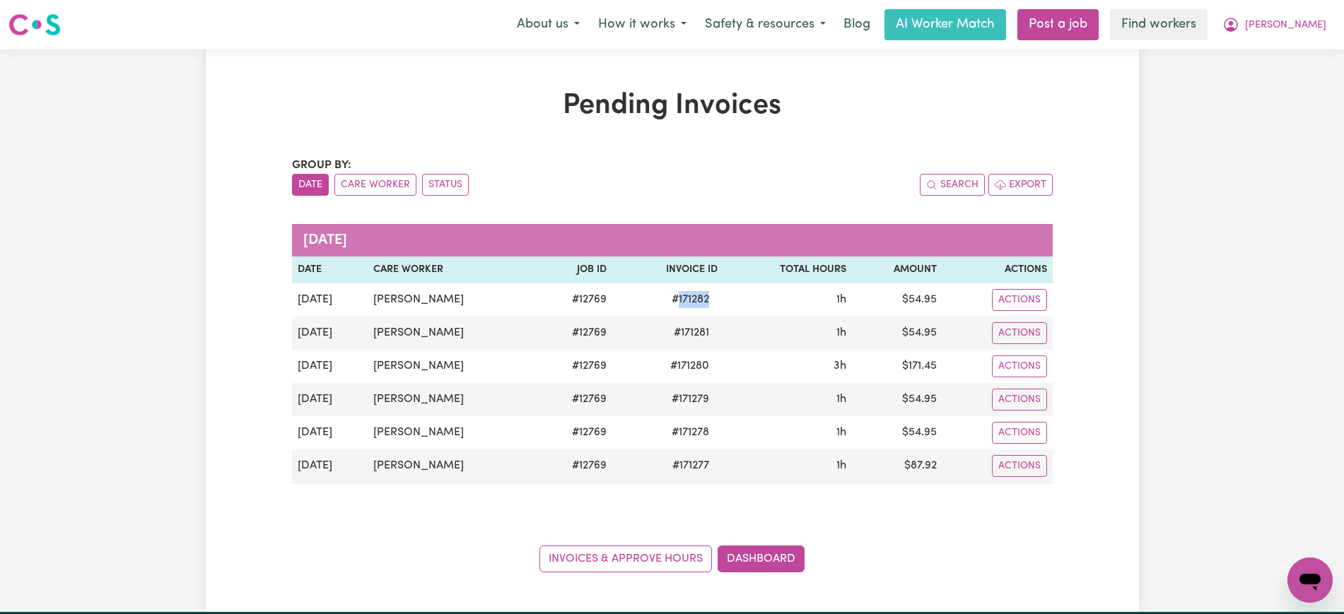
copy span "171282"
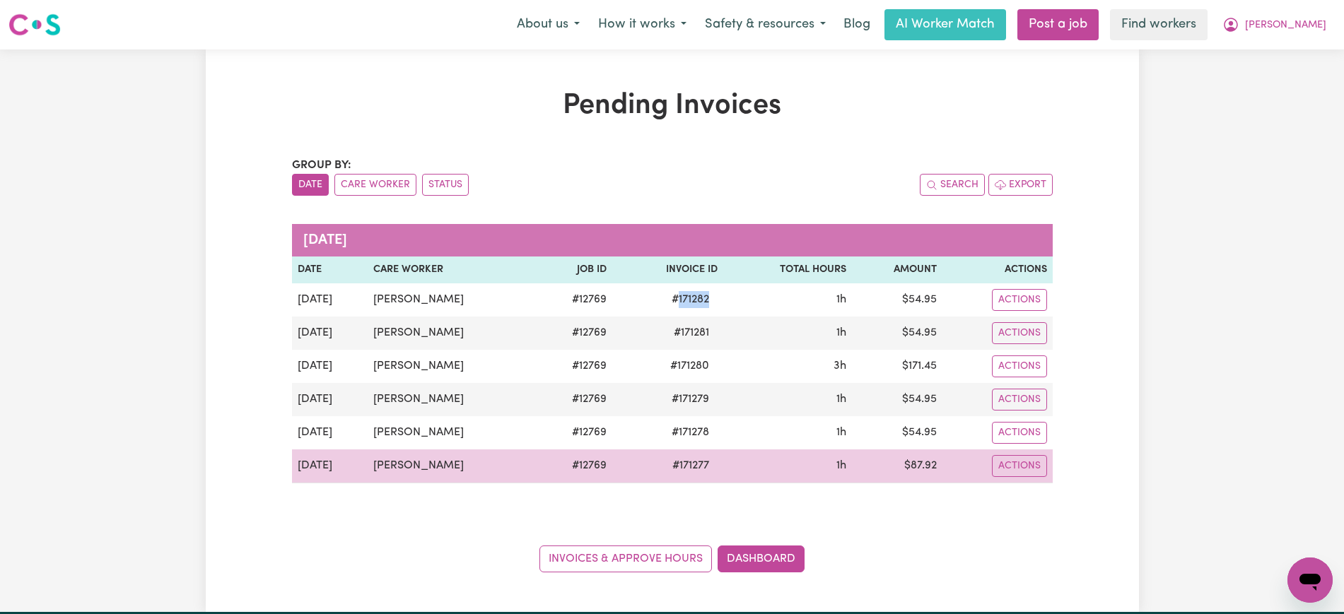
click at [916, 462] on td "$ 87.92" at bounding box center [897, 467] width 90 height 34
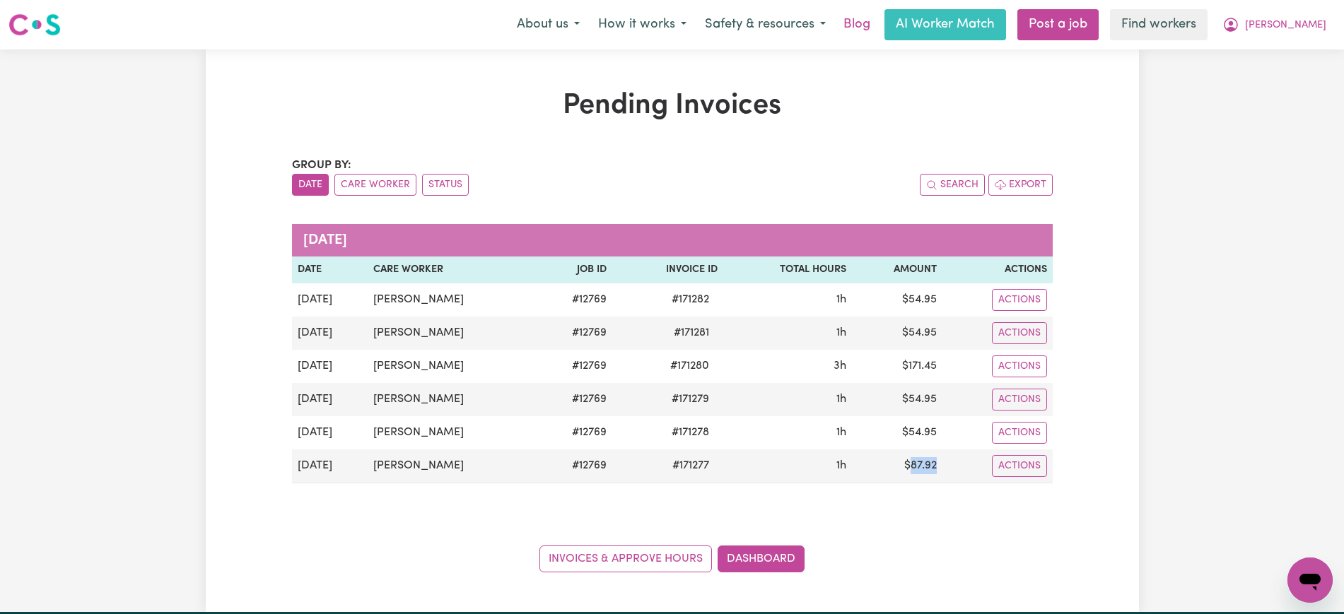
copy td "87.92"
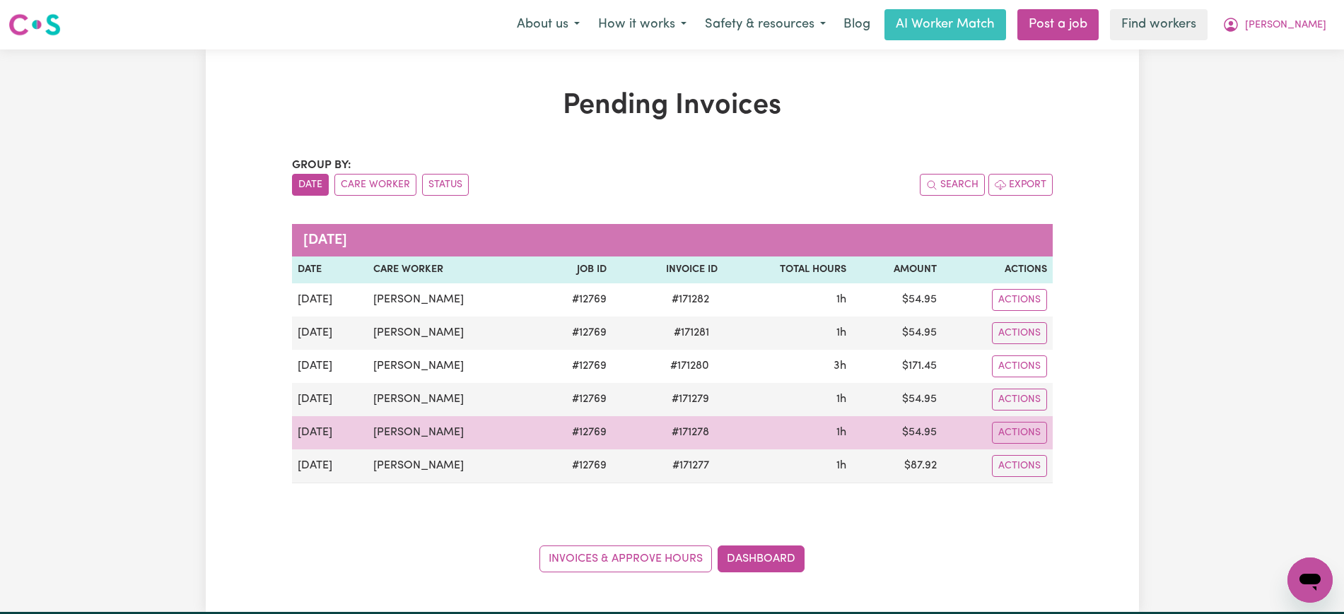
click at [928, 428] on td "$ 54.95" at bounding box center [897, 432] width 90 height 33
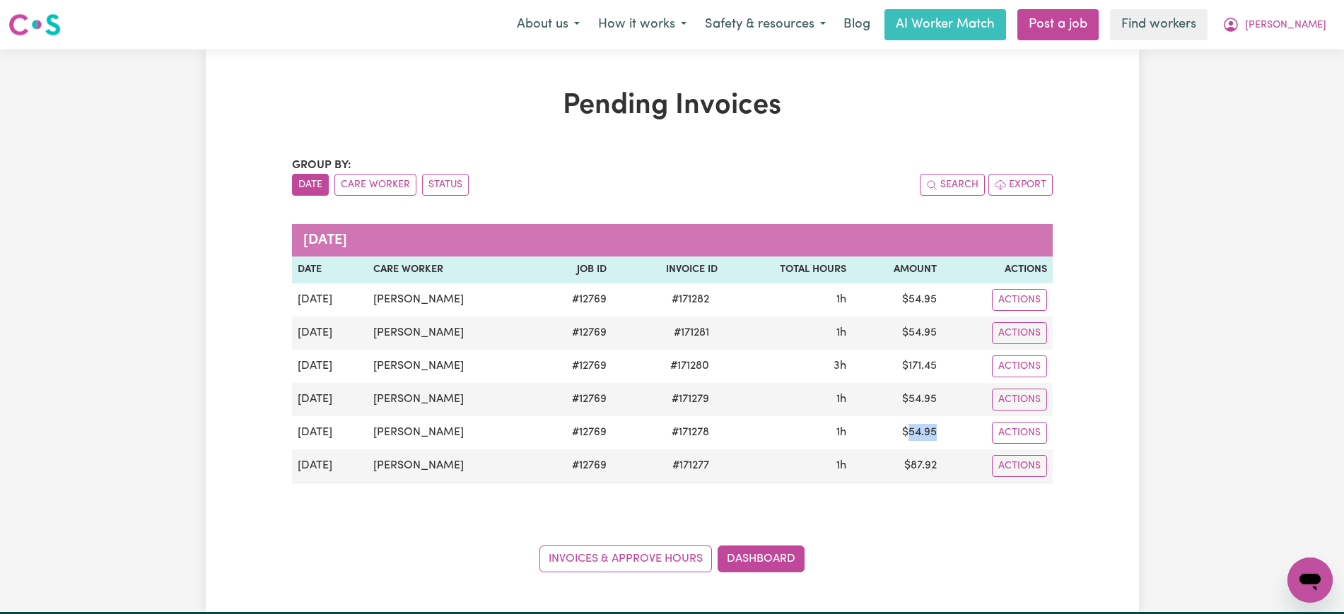
copy td "54.95"
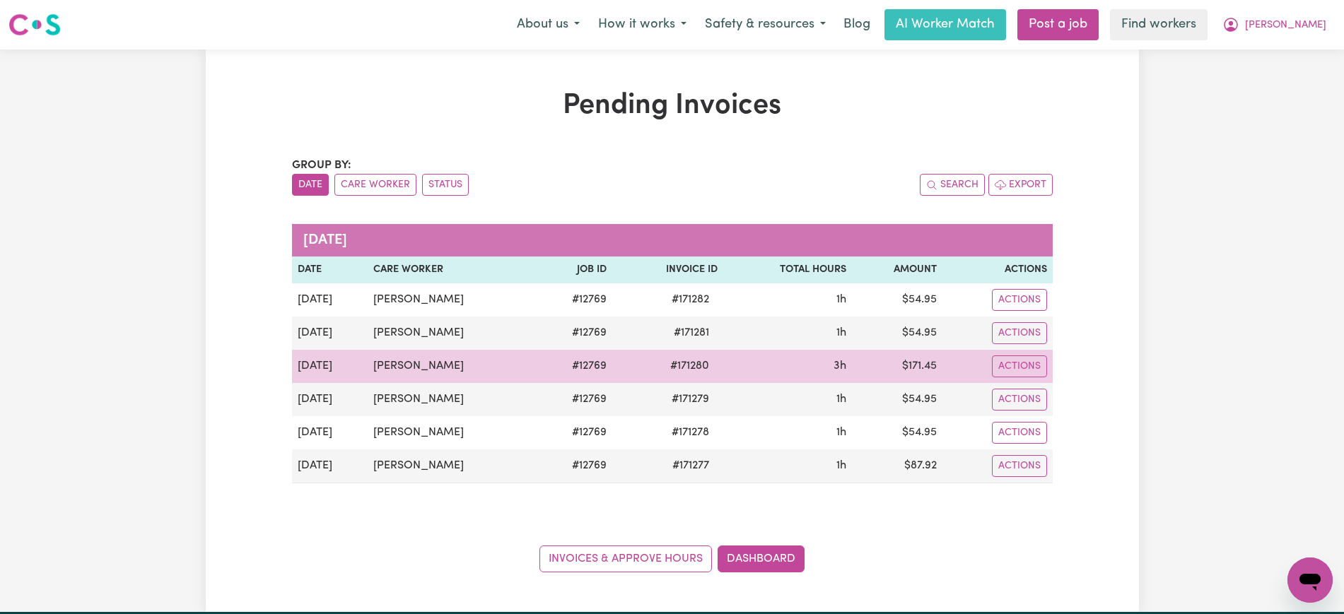
click at [911, 371] on td "$ 171.45" at bounding box center [897, 366] width 90 height 33
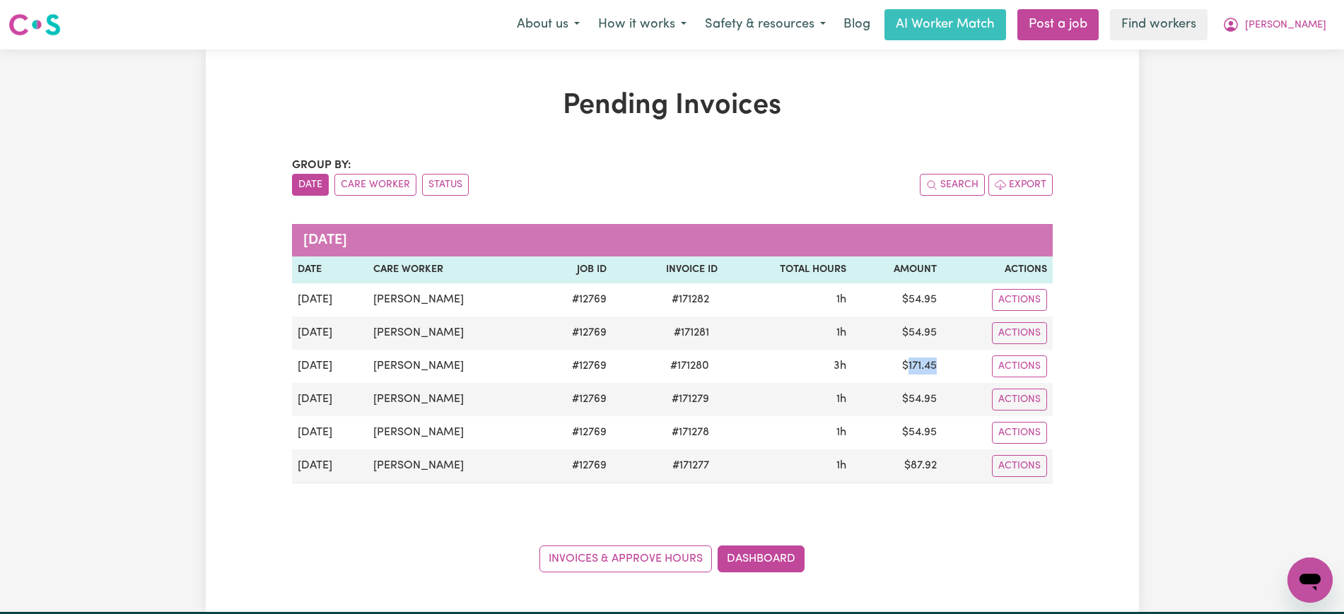
copy td "171.45"
click at [1292, 16] on button "[PERSON_NAME]" at bounding box center [1274, 25] width 122 height 30
click at [1263, 80] on link "Logout" at bounding box center [1279, 81] width 112 height 27
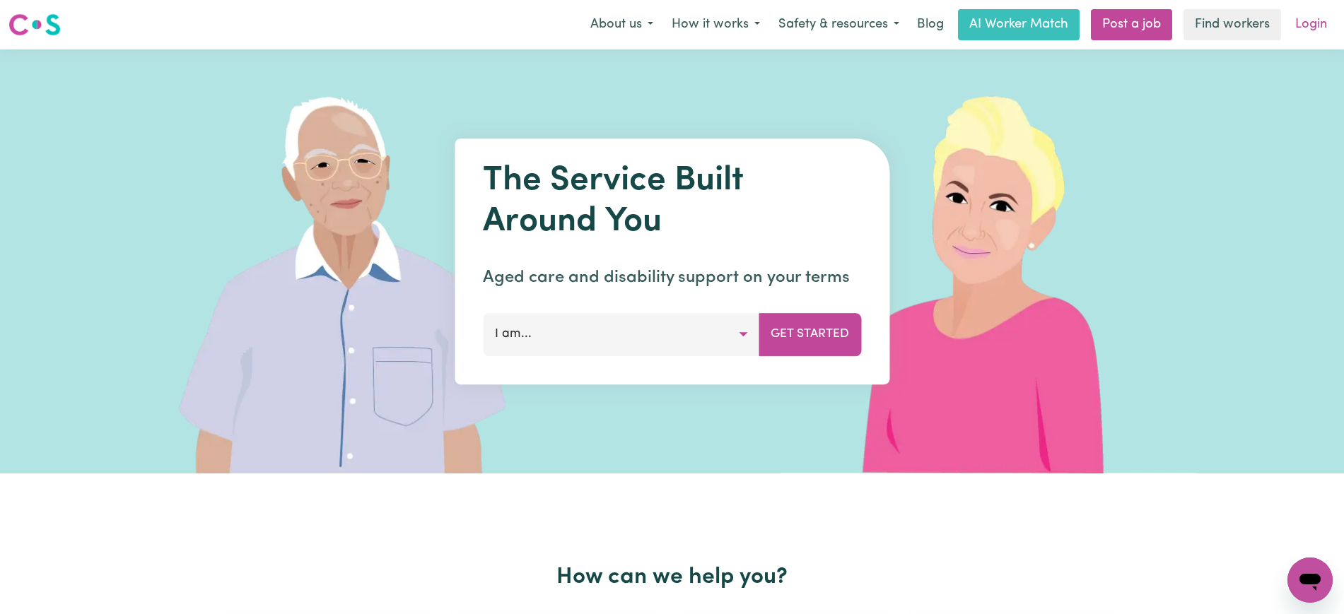
click at [1326, 13] on link "Login" at bounding box center [1311, 24] width 49 height 31
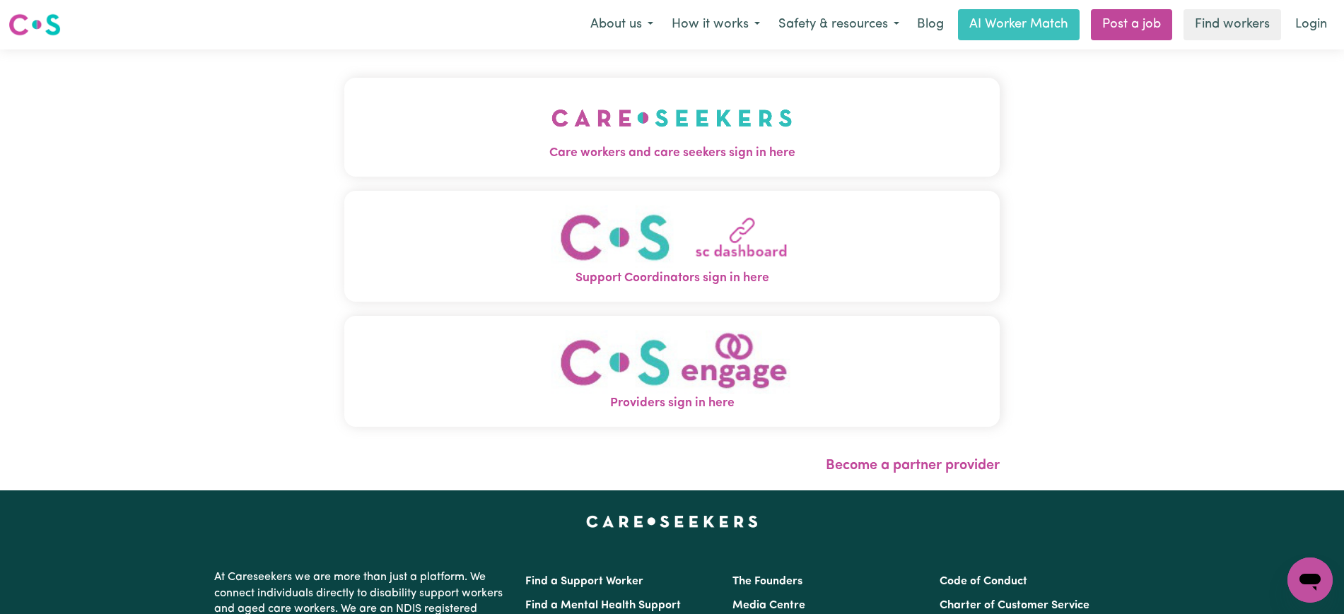
click at [573, 107] on img "Care workers and care seekers sign in here" at bounding box center [671, 118] width 241 height 52
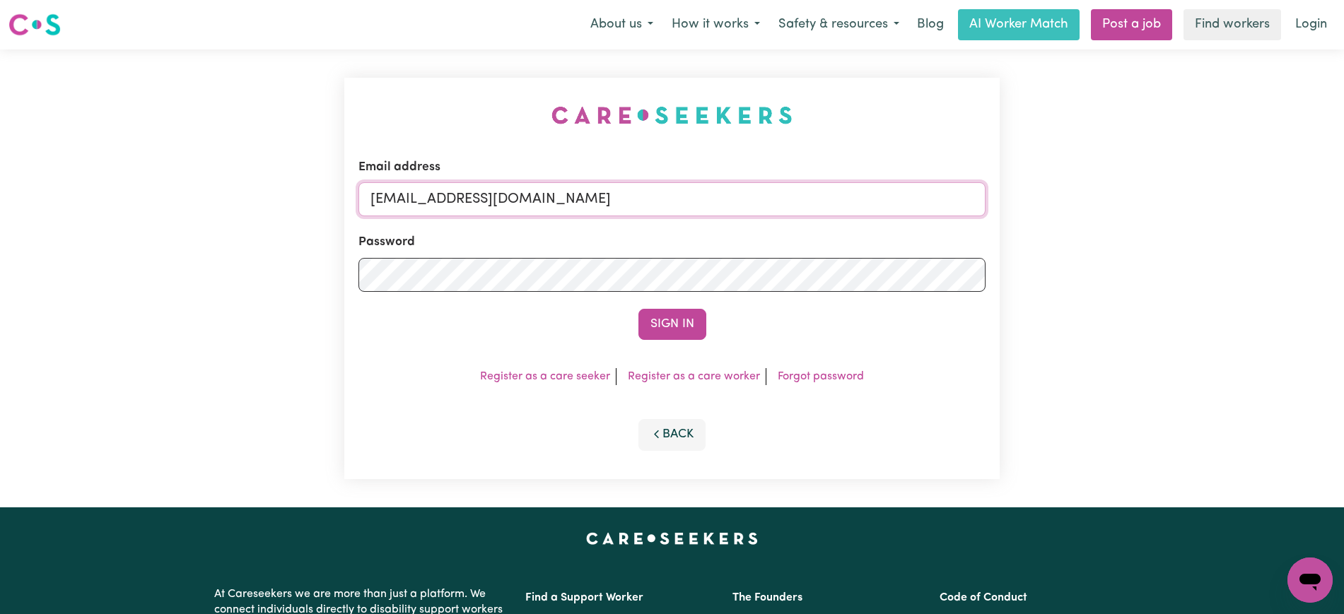
click at [795, 192] on input "[EMAIL_ADDRESS][DOMAIN_NAME]" at bounding box center [671, 199] width 627 height 34
type input "[PERSON_NAME][EMAIL_ADDRESS][DOMAIN_NAME]"
click at [638, 309] on button "Sign In" at bounding box center [672, 324] width 68 height 31
